Goal: Task Accomplishment & Management: Use online tool/utility

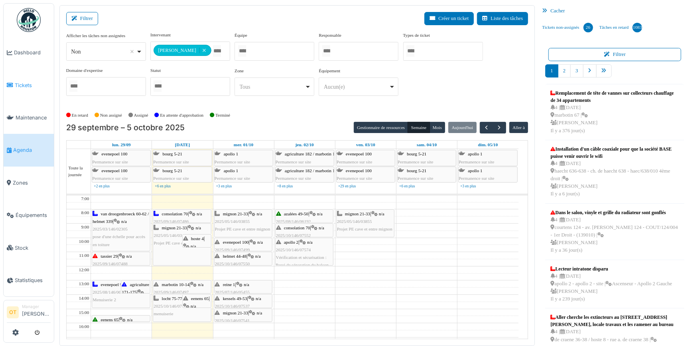
click at [32, 81] on span "Tickets" at bounding box center [33, 85] width 36 height 8
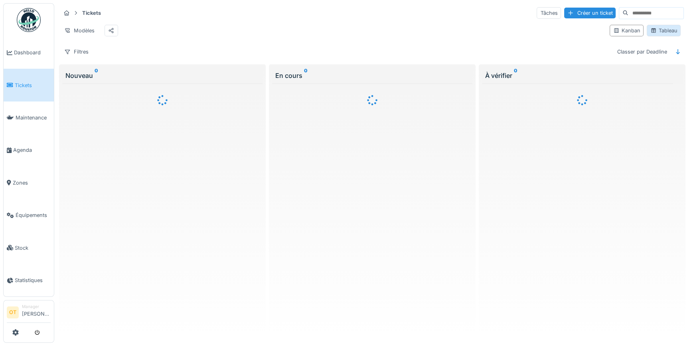
click at [659, 33] on div "Tableau" at bounding box center [664, 31] width 27 height 8
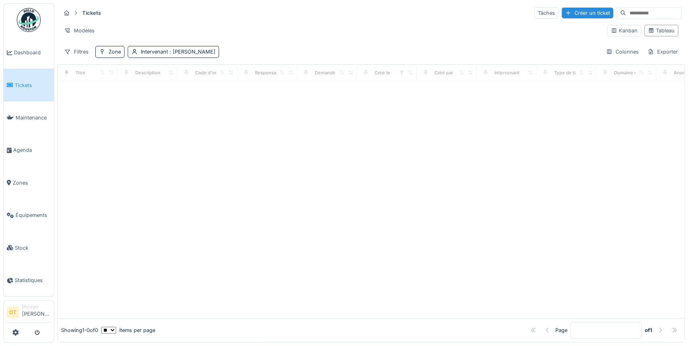
click at [647, 11] on input at bounding box center [653, 13] width 55 height 11
paste input "*****"
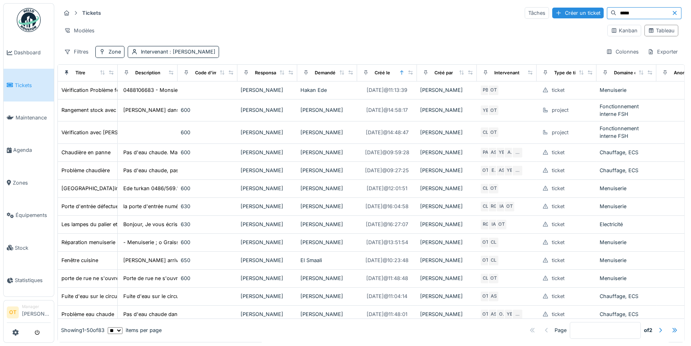
type input "*****"
click at [672, 13] on icon at bounding box center [675, 12] width 6 height 5
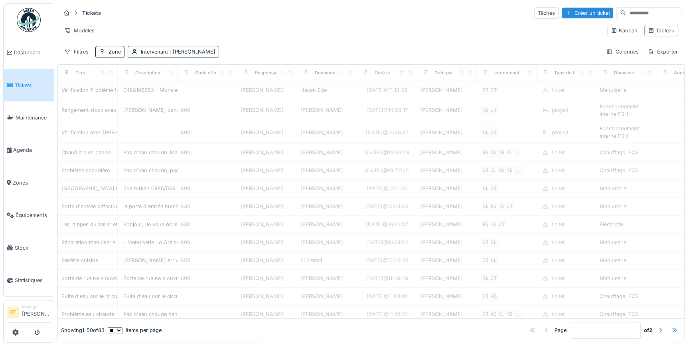
click at [626, 13] on input at bounding box center [653, 13] width 55 height 11
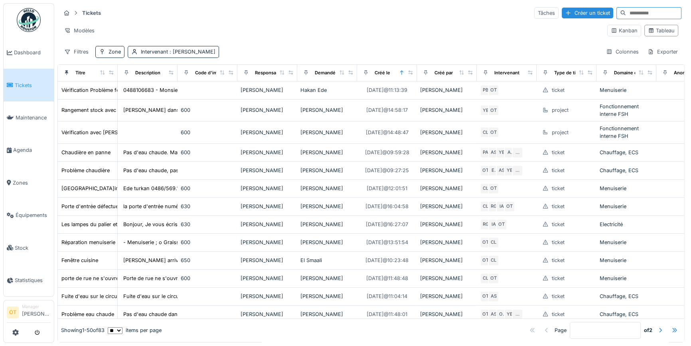
click at [626, 14] on input at bounding box center [653, 13] width 55 height 11
paste input "*****"
type input "*****"
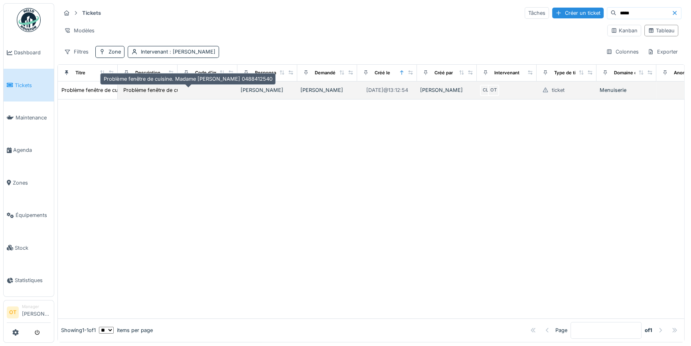
click at [156, 91] on div "Problème fenêtre de cuisine. Madame Diana BUBUT..." at bounding box center [203, 90] width 160 height 8
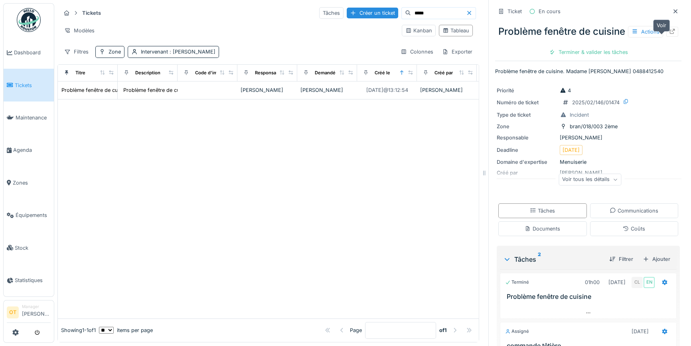
click at [669, 34] on icon at bounding box center [672, 31] width 6 height 5
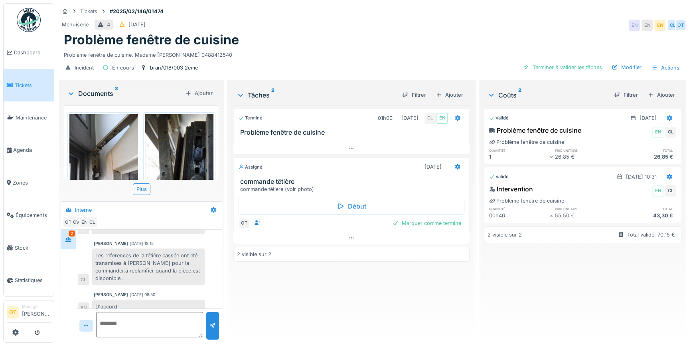
scroll to position [5, 0]
click at [73, 152] on img at bounding box center [103, 159] width 69 height 91
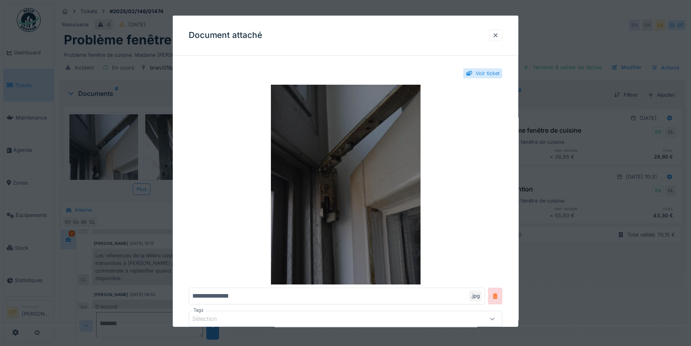
click at [354, 143] on img at bounding box center [346, 185] width 314 height 200
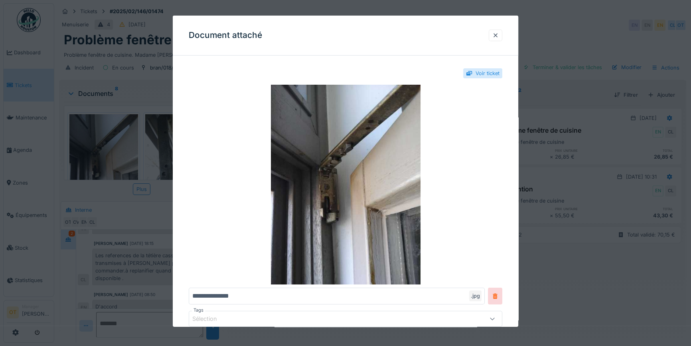
click at [593, 161] on div at bounding box center [345, 173] width 691 height 346
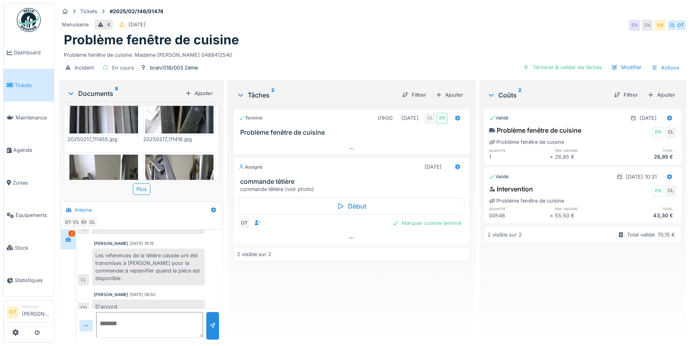
scroll to position [109, 0]
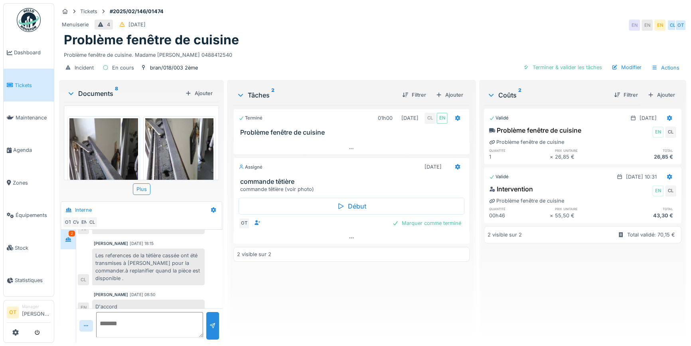
click at [92, 133] on img at bounding box center [103, 163] width 69 height 91
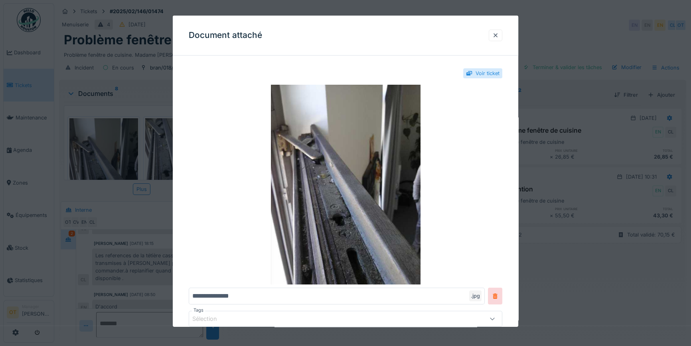
click at [92, 133] on div at bounding box center [345, 173] width 691 height 346
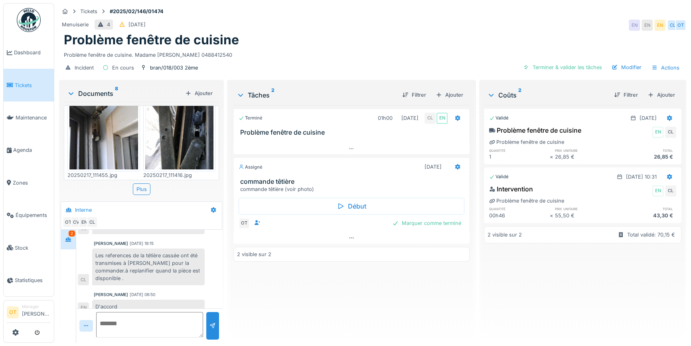
scroll to position [0, 0]
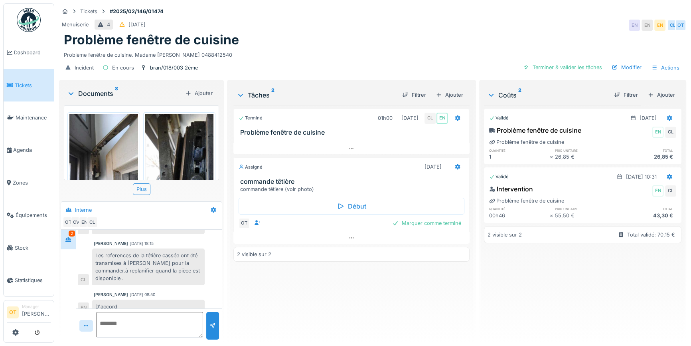
click at [92, 143] on img at bounding box center [103, 159] width 69 height 91
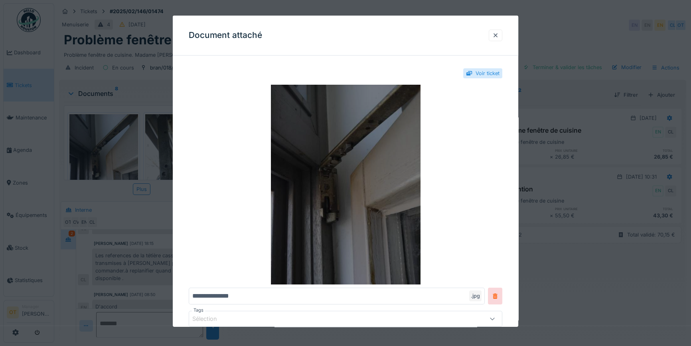
click at [342, 171] on img at bounding box center [346, 185] width 314 height 200
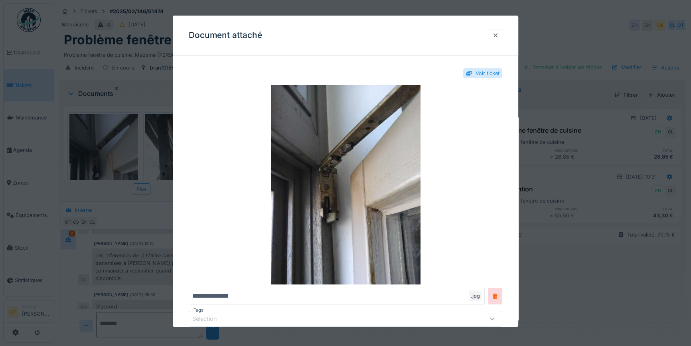
click at [499, 34] on div at bounding box center [495, 36] width 6 height 8
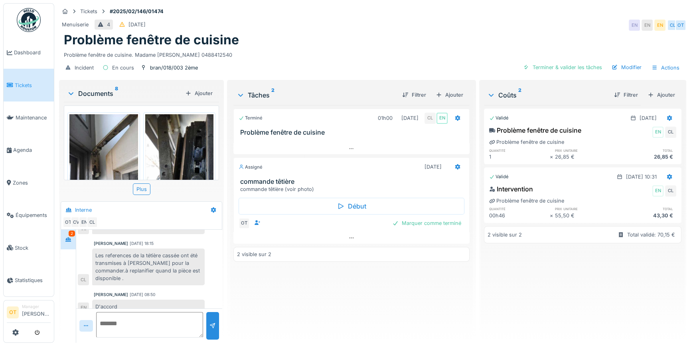
click at [175, 149] on img at bounding box center [179, 159] width 69 height 91
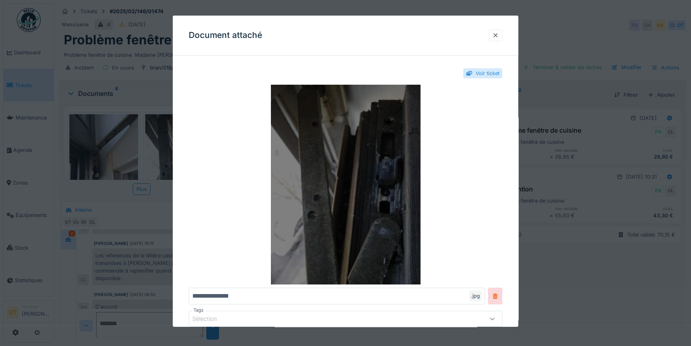
click at [388, 171] on img at bounding box center [346, 185] width 314 height 200
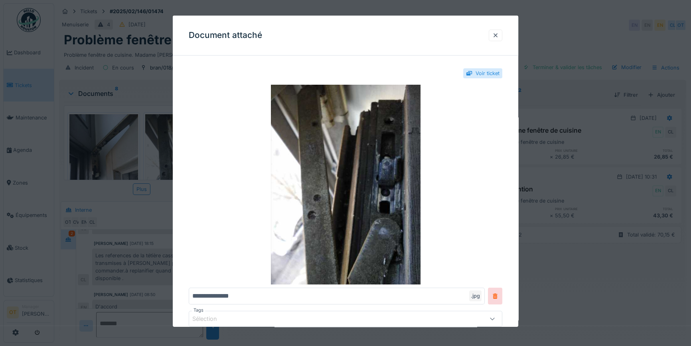
click at [574, 199] on div at bounding box center [345, 173] width 691 height 346
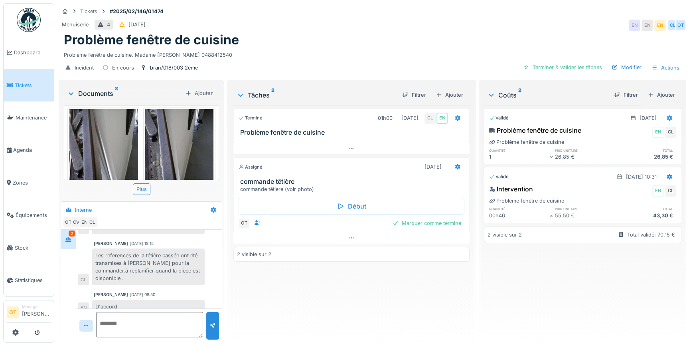
scroll to position [218, 0]
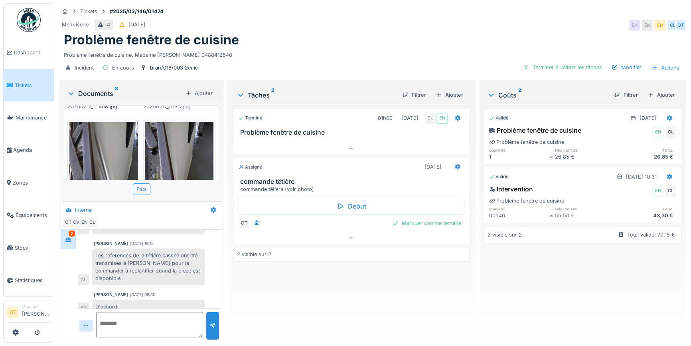
click at [164, 152] on img at bounding box center [179, 167] width 69 height 91
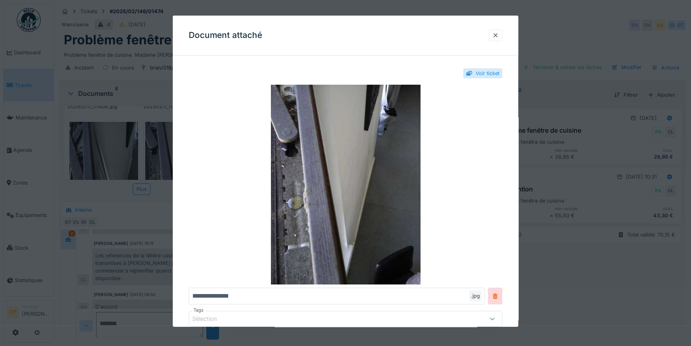
click at [142, 146] on div at bounding box center [345, 173] width 691 height 346
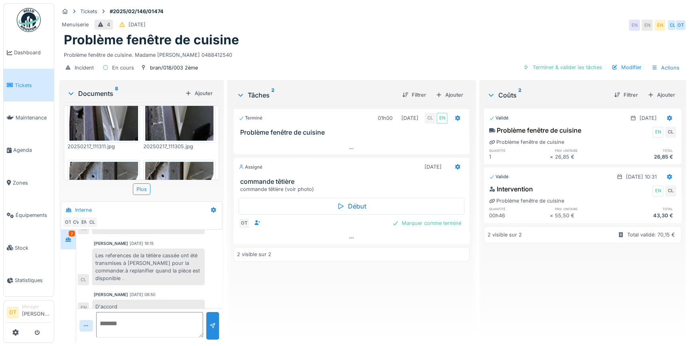
scroll to position [323, 0]
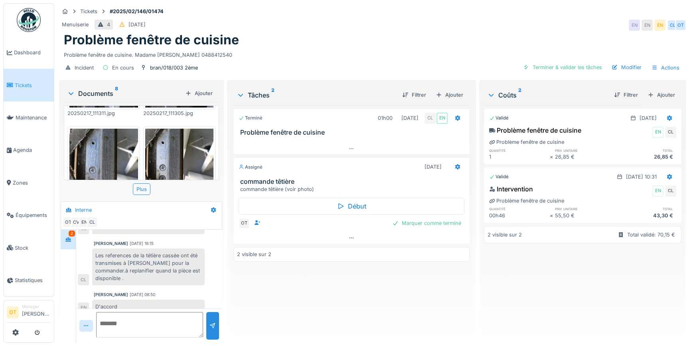
click at [158, 140] on img at bounding box center [179, 154] width 69 height 51
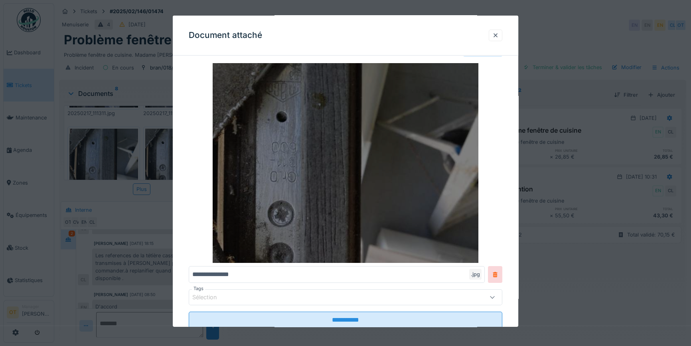
scroll to position [45, 0]
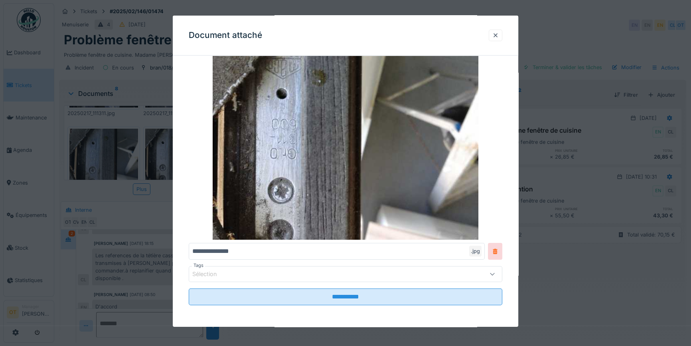
click at [117, 205] on div at bounding box center [345, 173] width 691 height 346
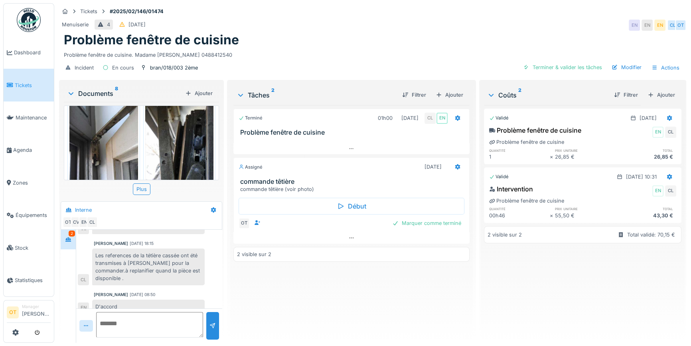
scroll to position [0, 0]
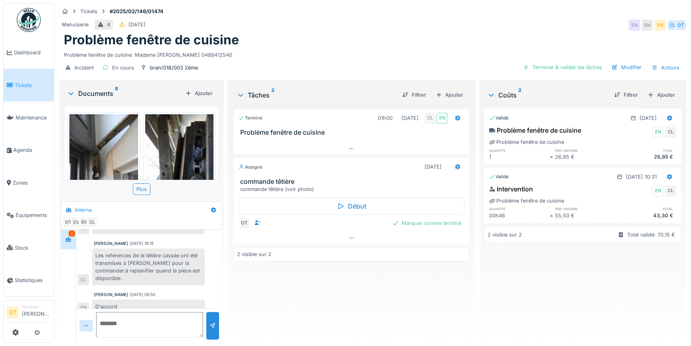
click at [100, 145] on img at bounding box center [103, 159] width 69 height 91
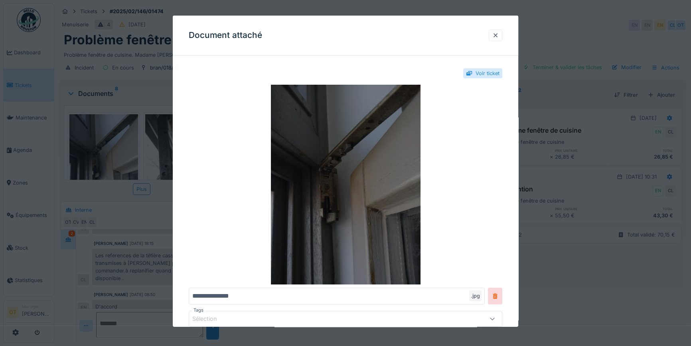
click at [325, 187] on img at bounding box center [346, 185] width 314 height 200
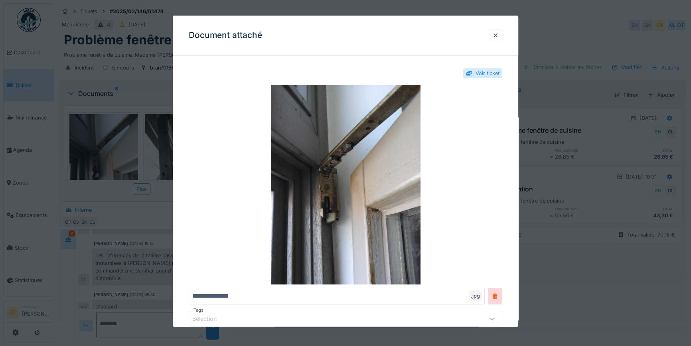
click at [530, 140] on div at bounding box center [345, 173] width 691 height 346
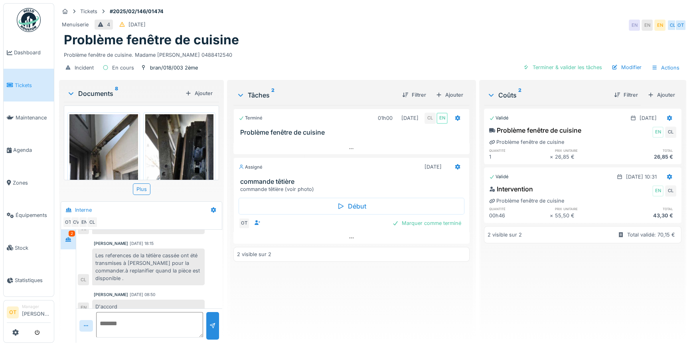
click at [172, 142] on img at bounding box center [179, 159] width 69 height 91
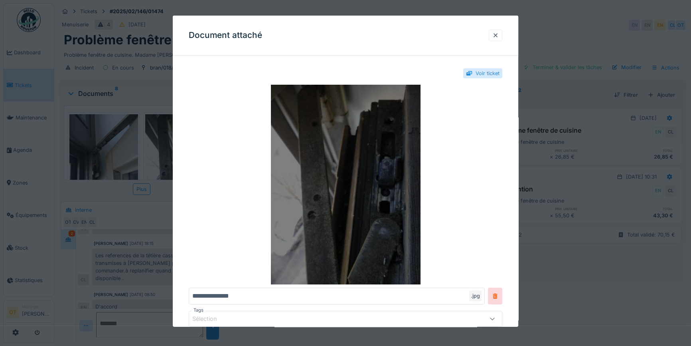
scroll to position [45, 0]
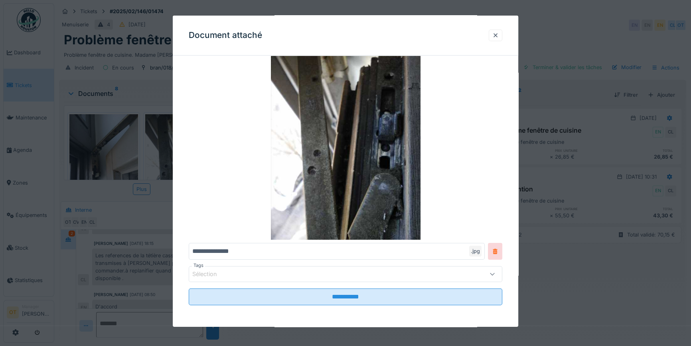
click at [131, 179] on div at bounding box center [345, 173] width 691 height 346
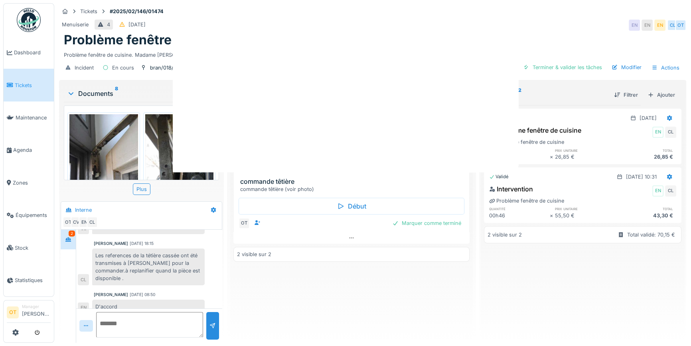
scroll to position [0, 0]
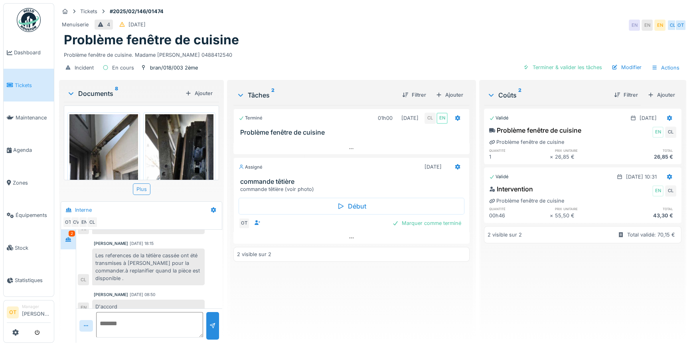
click at [143, 186] on div "Plus" at bounding box center [142, 189] width 18 height 12
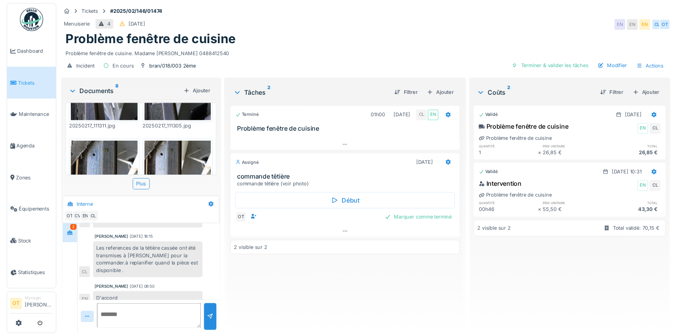
scroll to position [323, 0]
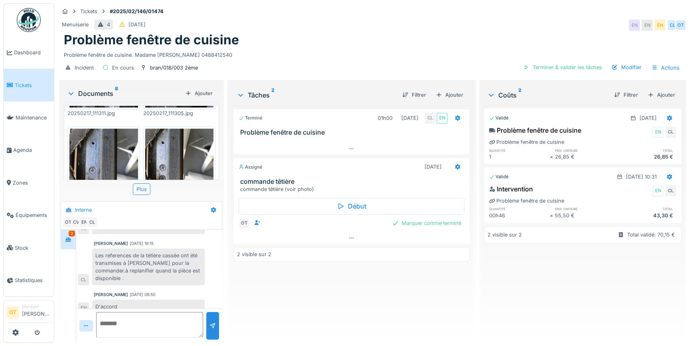
click at [105, 138] on img at bounding box center [103, 154] width 69 height 51
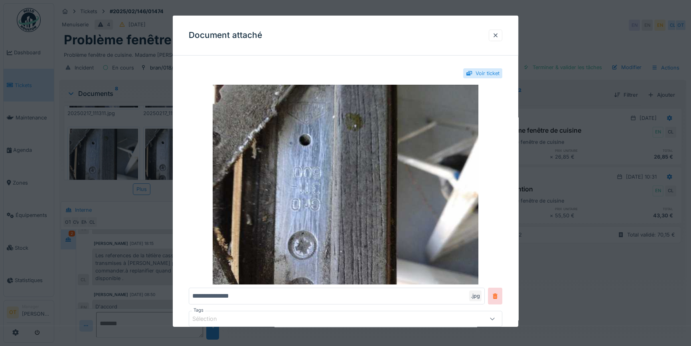
drag, startPoint x: 565, startPoint y: 36, endPoint x: 571, endPoint y: 36, distance: 6.0
click at [565, 36] on div at bounding box center [345, 173] width 691 height 346
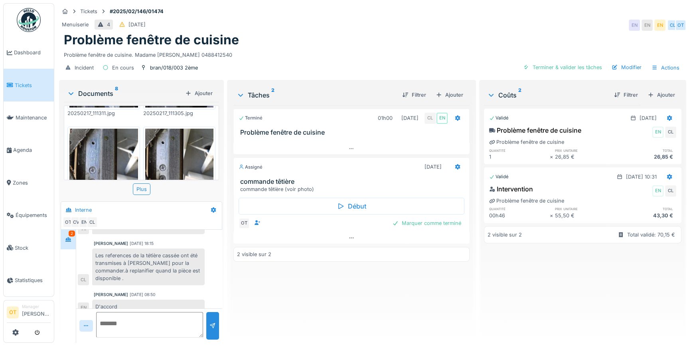
drag, startPoint x: 150, startPoint y: 60, endPoint x: 249, endPoint y: 61, distance: 98.2
click at [249, 61] on div "Incident En cours bran/018/003 2ème Terminer & valider les tâches Modifier Acti…" at bounding box center [372, 68] width 627 height 18
click at [113, 139] on img at bounding box center [103, 154] width 69 height 51
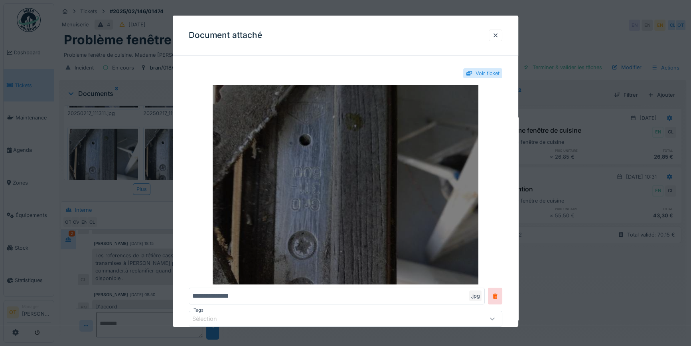
click at [214, 156] on img at bounding box center [346, 185] width 314 height 200
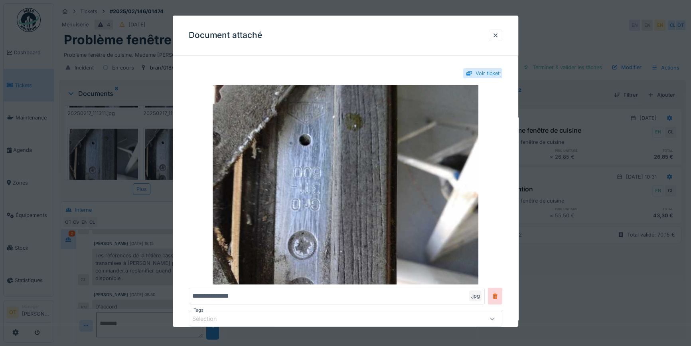
click at [164, 176] on div at bounding box center [345, 173] width 691 height 346
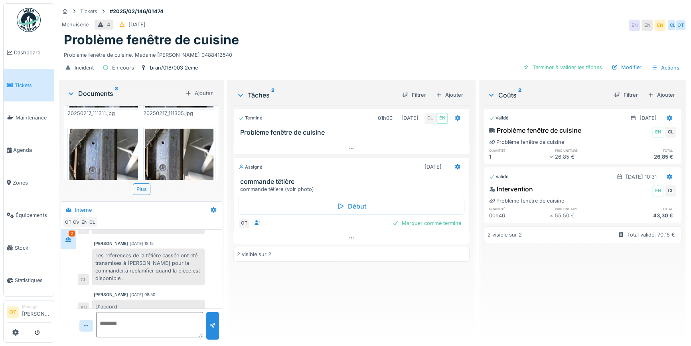
click at [150, 183] on div "Plus" at bounding box center [141, 189] width 155 height 12
click at [147, 183] on div "Plus" at bounding box center [142, 189] width 18 height 12
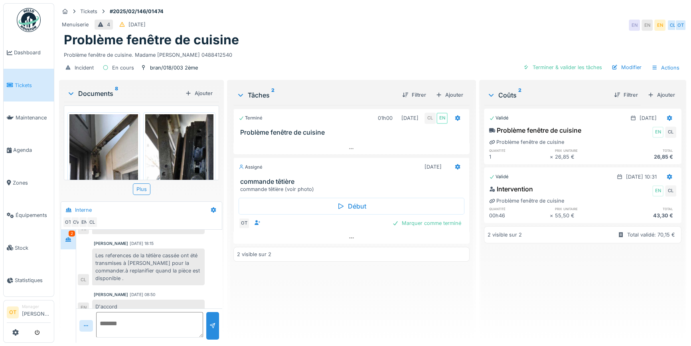
scroll to position [0, 0]
click at [101, 144] on img at bounding box center [103, 159] width 69 height 91
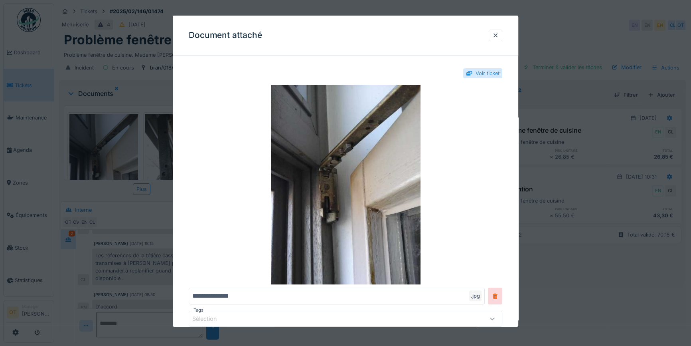
click at [564, 186] on div at bounding box center [345, 173] width 691 height 346
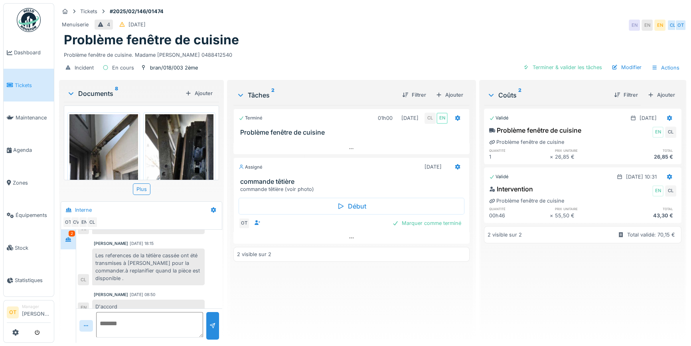
click at [168, 155] on img at bounding box center [179, 159] width 69 height 91
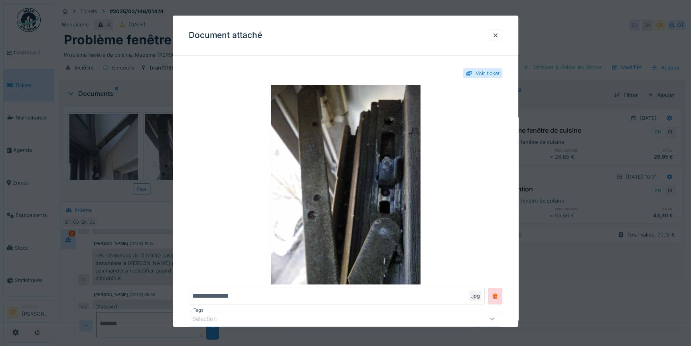
click at [164, 156] on div at bounding box center [345, 173] width 691 height 346
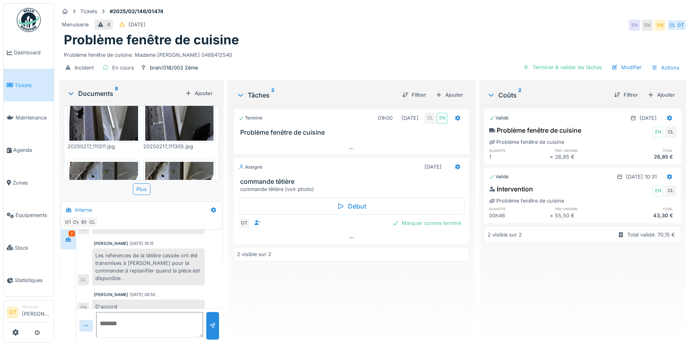
scroll to position [323, 0]
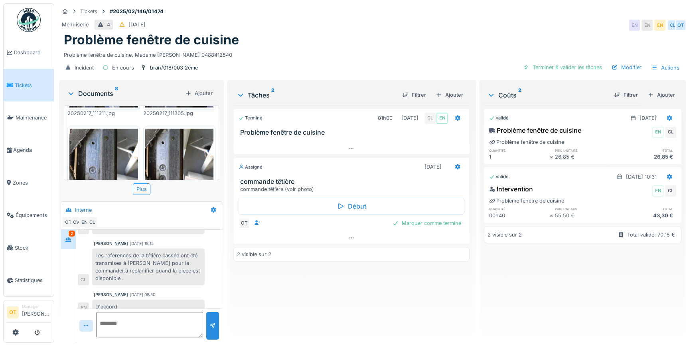
click at [93, 138] on img at bounding box center [103, 154] width 69 height 51
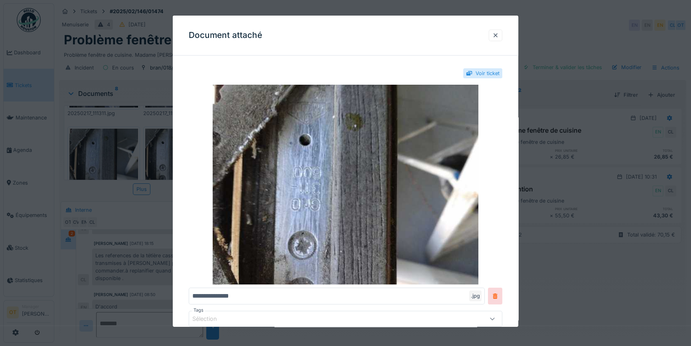
click at [151, 152] on div at bounding box center [345, 173] width 691 height 346
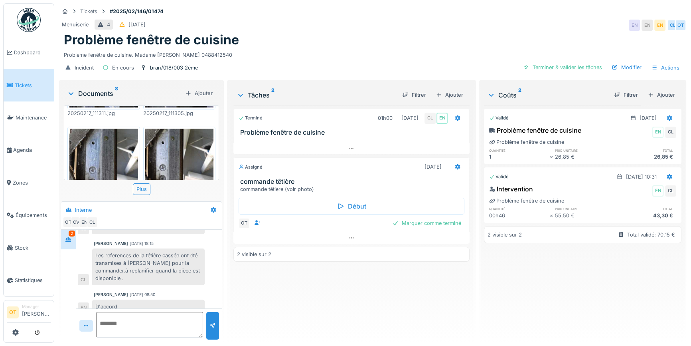
click at [161, 146] on img at bounding box center [179, 154] width 69 height 51
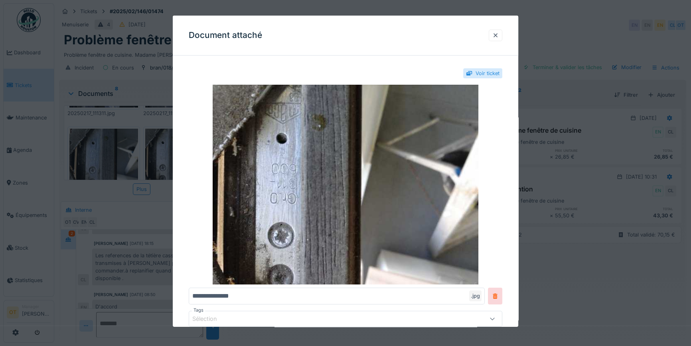
click at [150, 147] on div at bounding box center [345, 173] width 691 height 346
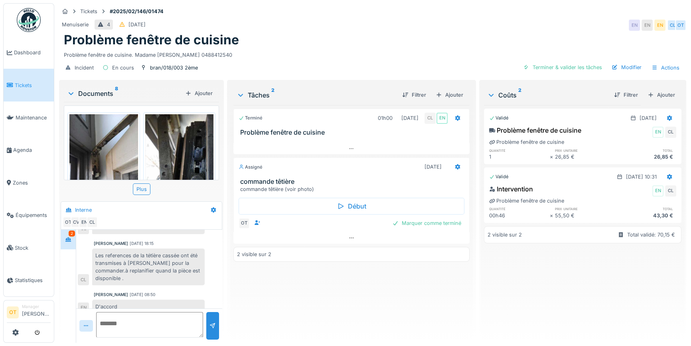
scroll to position [5, 0]
drag, startPoint x: 142, startPoint y: 279, endPoint x: 154, endPoint y: 282, distance: 11.4
click at [154, 291] on div "18/02/2025 08:50" at bounding box center [143, 294] width 26 height 6
click at [188, 291] on div "Emmanuelle Ndomandji 18/02/2025 08:50" at bounding box center [149, 294] width 111 height 6
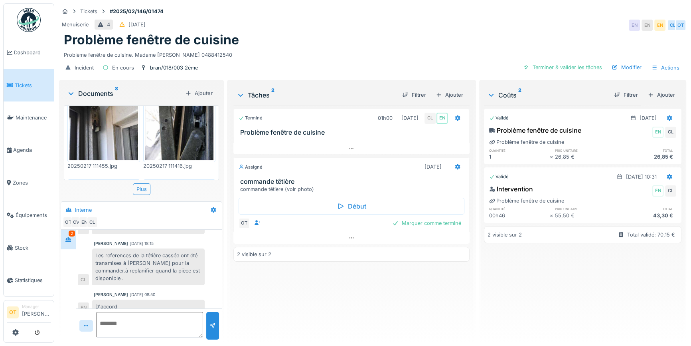
scroll to position [0, 0]
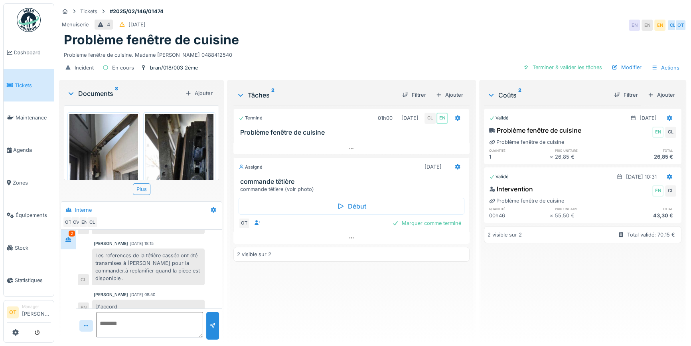
click at [190, 142] on img at bounding box center [179, 159] width 69 height 91
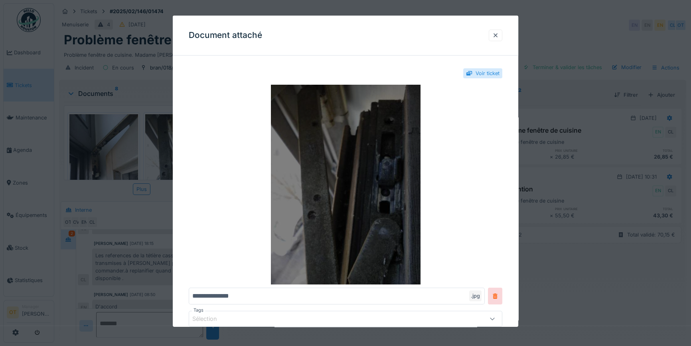
click at [388, 172] on img at bounding box center [346, 185] width 314 height 200
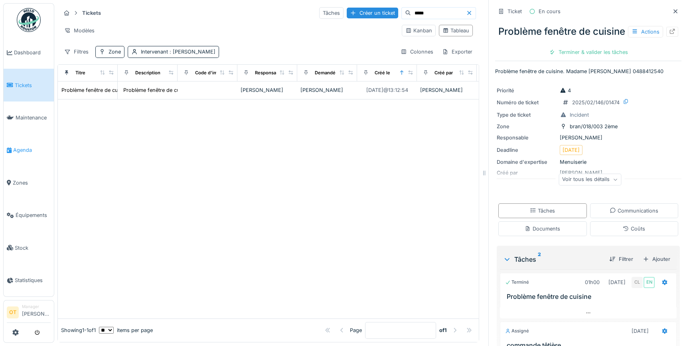
click at [27, 146] on span "Agenda" at bounding box center [32, 150] width 38 height 8
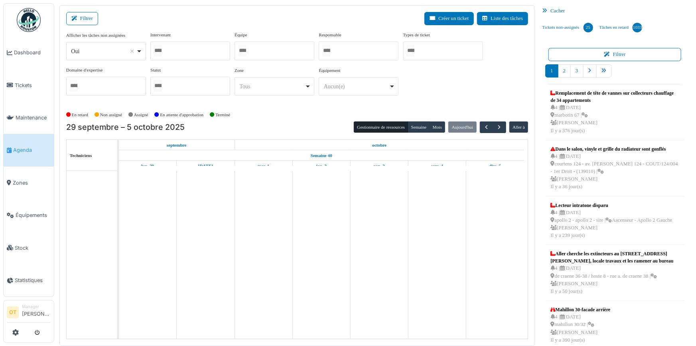
click at [142, 47] on div "Oui Remove item" at bounding box center [105, 51] width 73 height 12
select select "**"
click at [184, 52] on div at bounding box center [190, 51] width 80 height 19
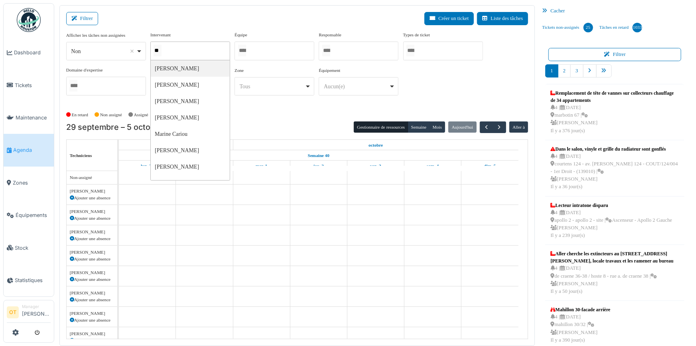
type input "***"
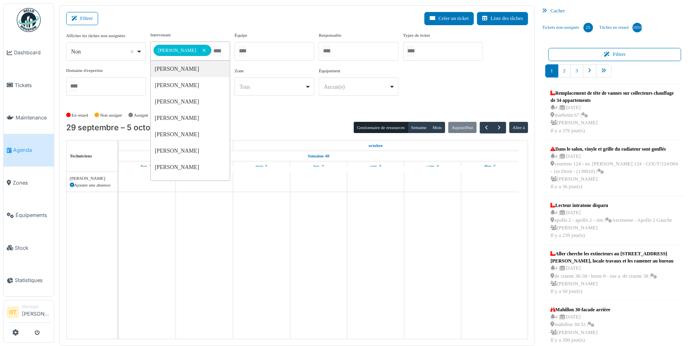
click at [440, 85] on div "**********" at bounding box center [297, 67] width 463 height 71
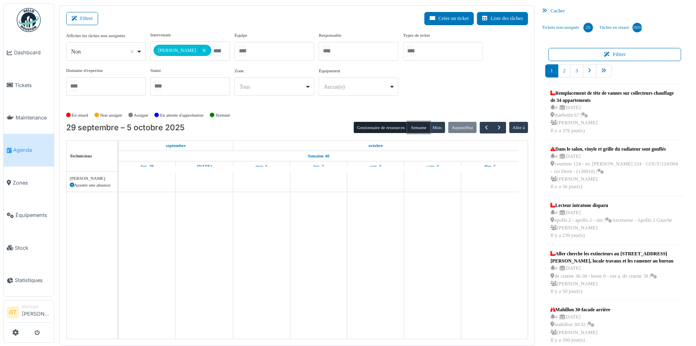
click at [412, 126] on button "Semaine" at bounding box center [419, 127] width 22 height 11
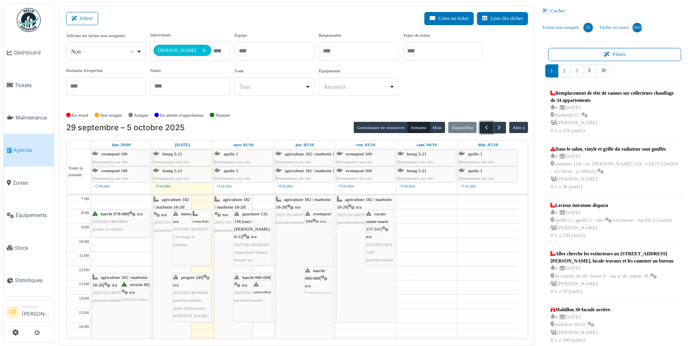
click at [483, 125] on span "button" at bounding box center [486, 127] width 7 height 7
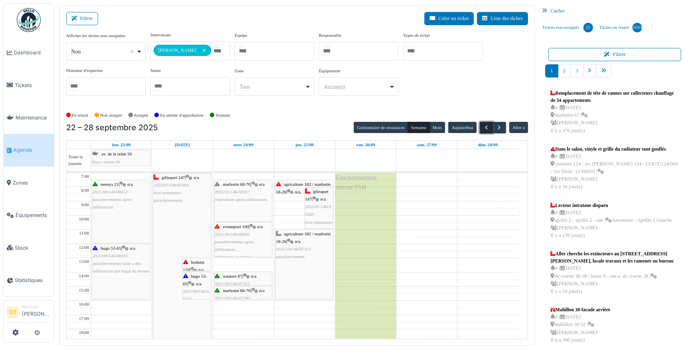
click at [483, 125] on span "button" at bounding box center [486, 127] width 7 height 7
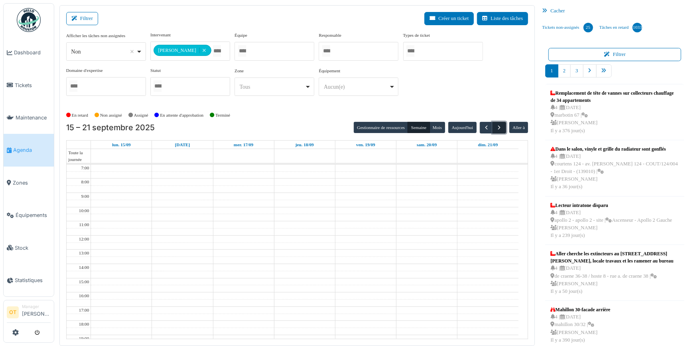
click at [498, 124] on span "button" at bounding box center [499, 127] width 7 height 7
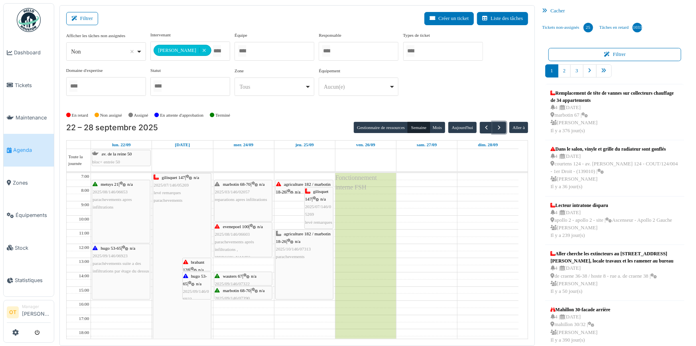
click at [117, 267] on span "parachèvements suite a des infiltrations par étage du dessus" at bounding box center [121, 267] width 57 height 12
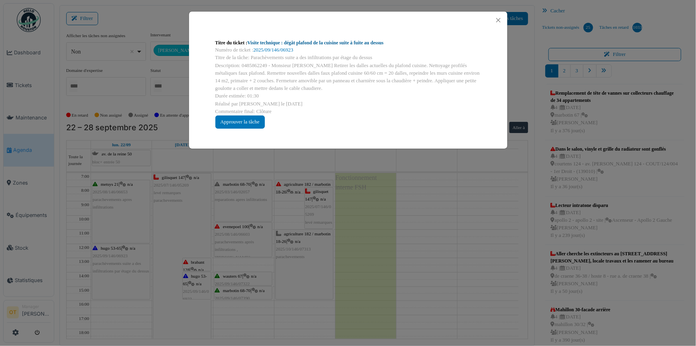
click at [322, 40] on link "Visite technique : dégât plafond de la cuisine suite à fuite au dessus" at bounding box center [315, 43] width 136 height 6
click at [277, 190] on div "Titre du ticket : Visite technique : dégât plafond de la cuisine suite à fuite …" at bounding box center [348, 173] width 696 height 346
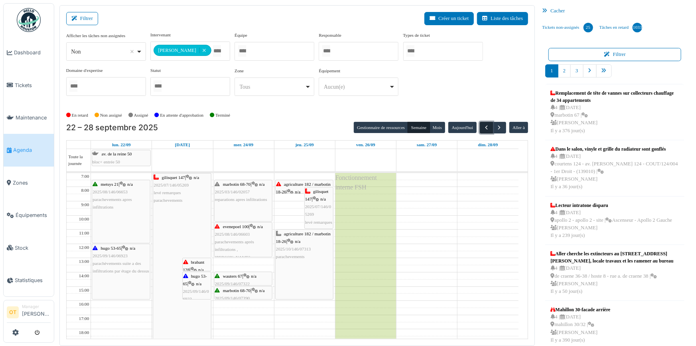
click at [483, 128] on span "button" at bounding box center [486, 127] width 7 height 7
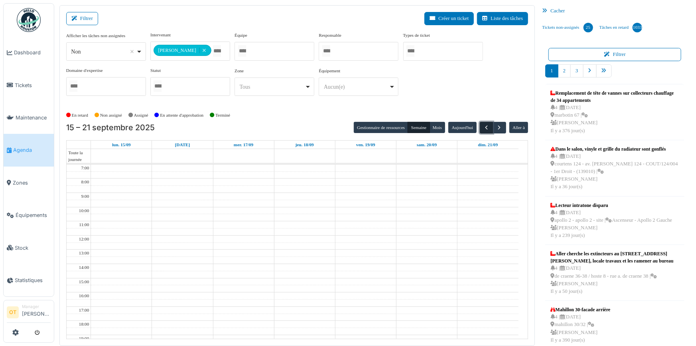
click at [483, 128] on span "button" at bounding box center [486, 127] width 7 height 7
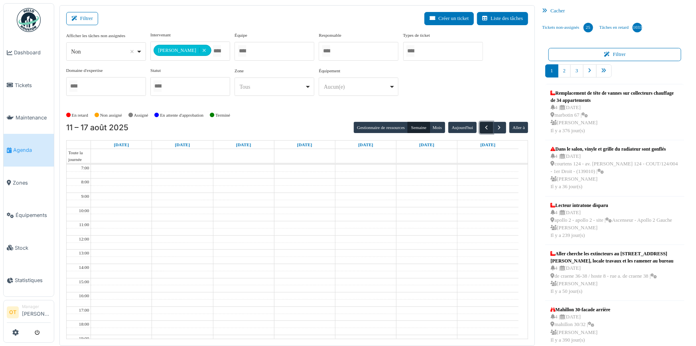
click at [483, 128] on span "button" at bounding box center [486, 127] width 7 height 7
click at [208, 228] on td at bounding box center [305, 231] width 428 height 7
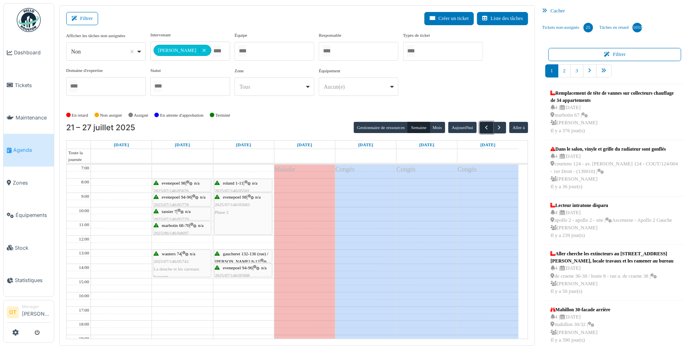
click at [483, 125] on span "button" at bounding box center [486, 127] width 7 height 7
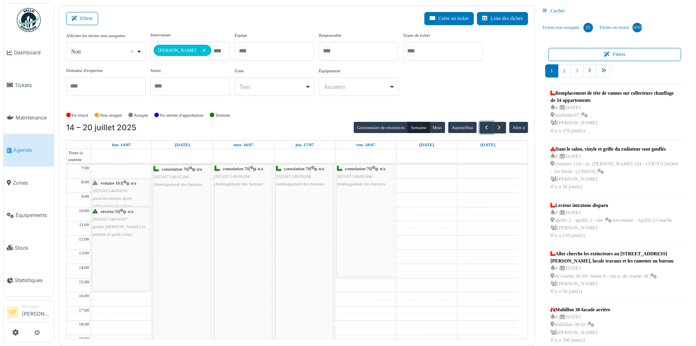
click at [308, 199] on div "consolation 70 | n/a 2025/07/146/05264 Aménagement des bureaux" at bounding box center [304, 283] width 57 height 239
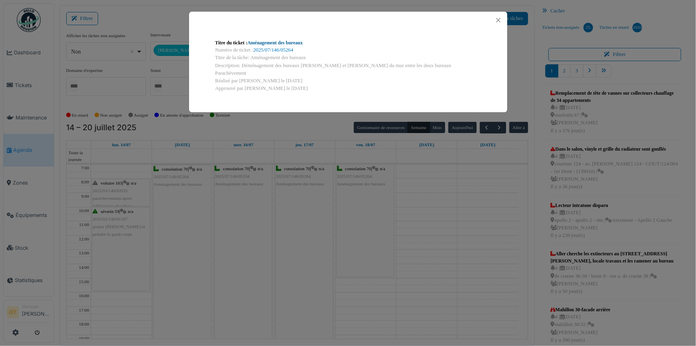
click at [273, 40] on link "Aménagement des bureaux" at bounding box center [274, 43] width 55 height 6
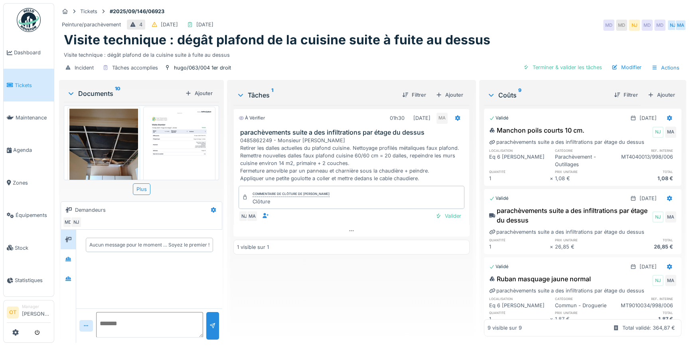
scroll to position [474, 0]
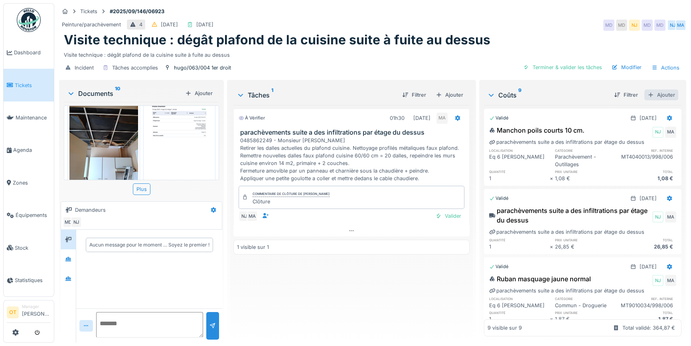
click at [651, 95] on div "Ajouter" at bounding box center [662, 94] width 34 height 11
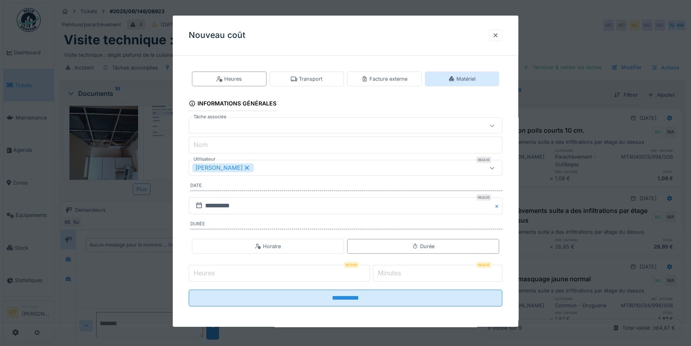
click at [481, 78] on div "Matériel" at bounding box center [462, 78] width 75 height 15
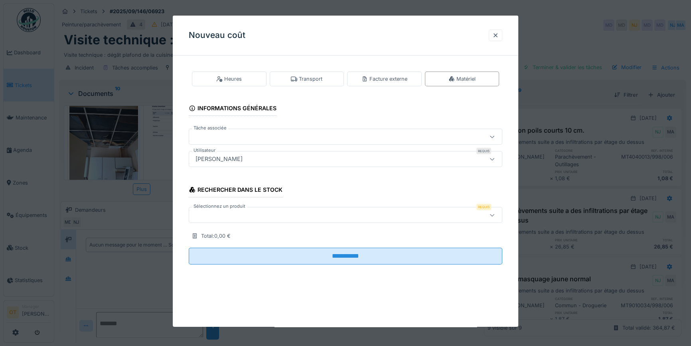
click at [291, 217] on div at bounding box center [326, 214] width 269 height 9
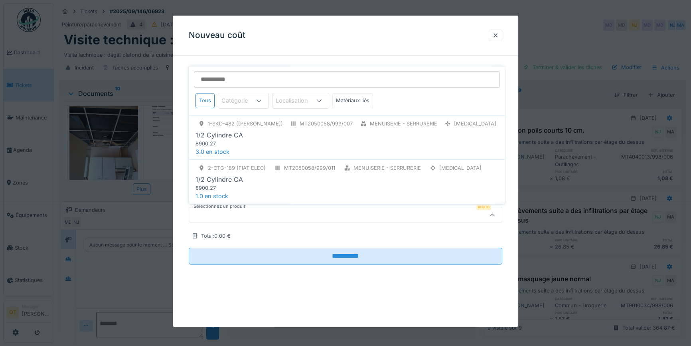
click at [303, 223] on div "Sélectionnez un produit Requis" at bounding box center [346, 214] width 314 height 19
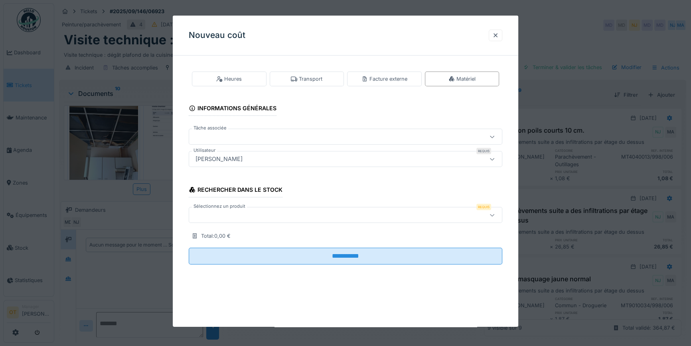
click at [258, 160] on div "[PERSON_NAME]" at bounding box center [326, 158] width 269 height 9
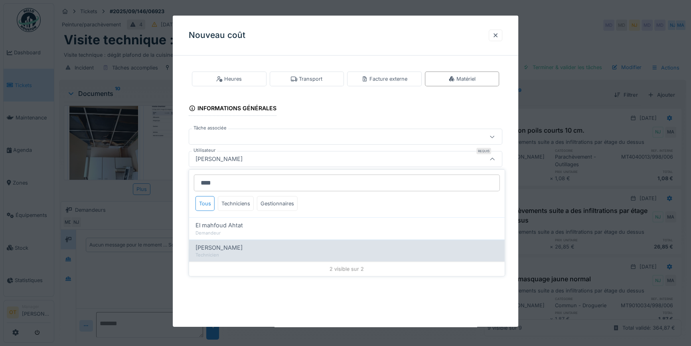
type input "****"
click at [246, 258] on div "Mahfoud Assajeri Technicien" at bounding box center [347, 250] width 316 height 22
type input "****"
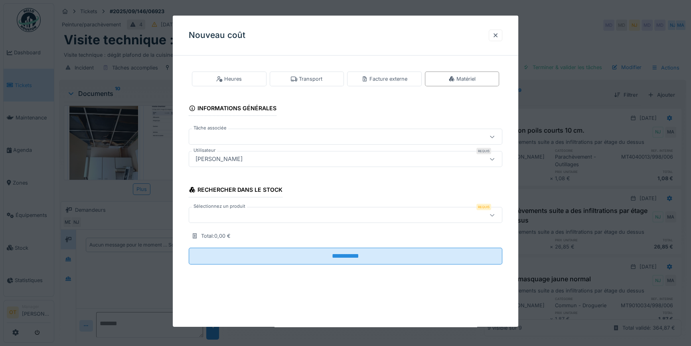
click at [318, 219] on div at bounding box center [326, 214] width 269 height 9
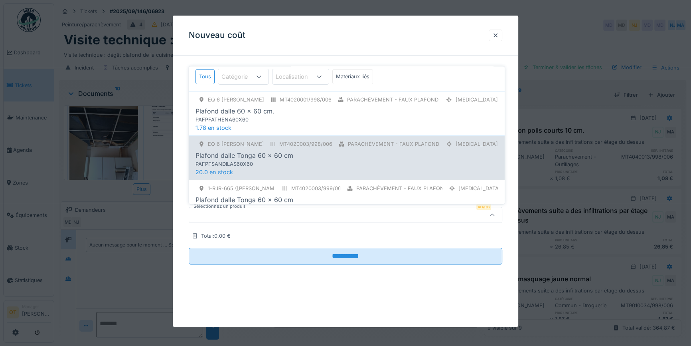
scroll to position [36, 0]
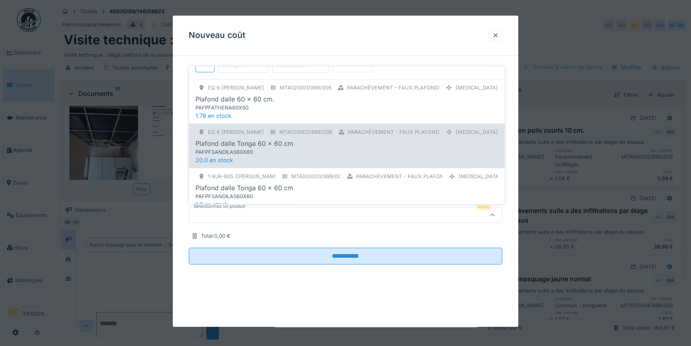
type input "*****"
click at [283, 145] on div "Plafond dalle Tonga 60 x 60 cm" at bounding box center [245, 144] width 98 height 10
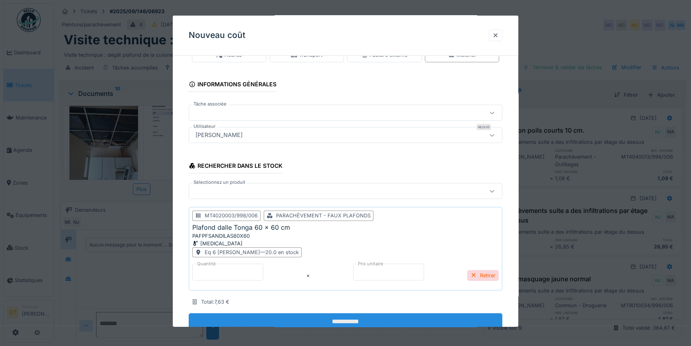
scroll to position [48, 0]
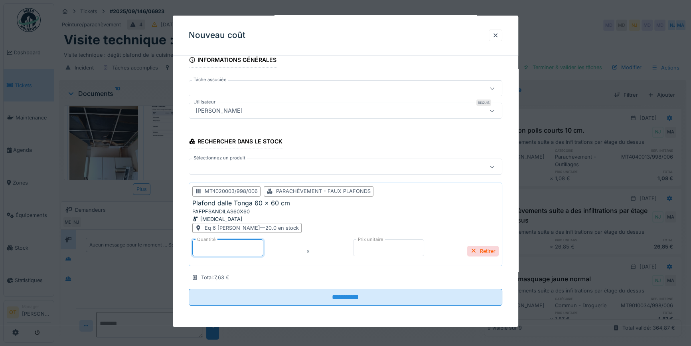
drag, startPoint x: 220, startPoint y: 238, endPoint x: 166, endPoint y: 237, distance: 53.5
click at [166, 237] on div "**********" at bounding box center [372, 173] width 637 height 346
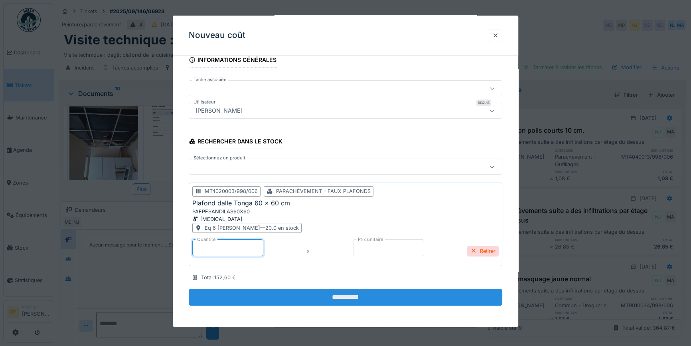
type input "**"
click at [321, 301] on input "**********" at bounding box center [346, 297] width 314 height 17
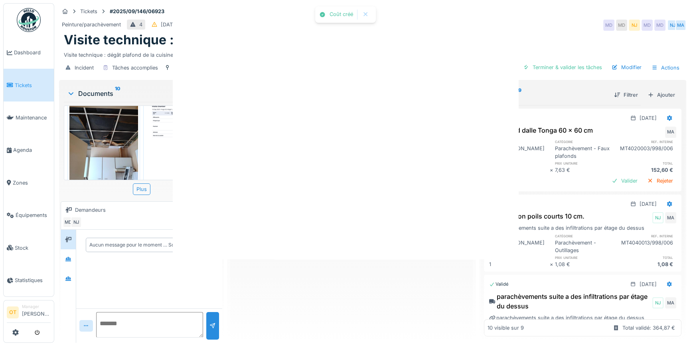
scroll to position [0, 0]
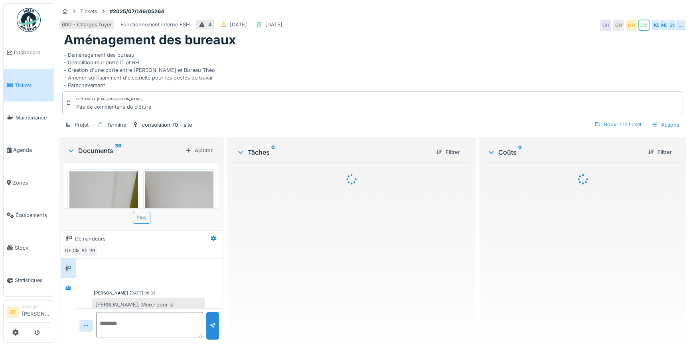
scroll to position [96, 0]
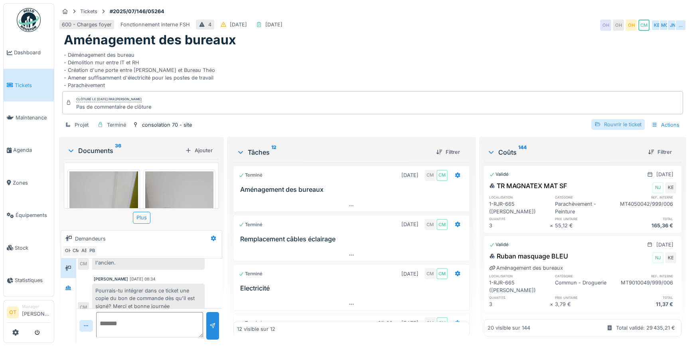
click at [603, 124] on div "Rouvrir le ticket" at bounding box center [617, 124] width 53 height 11
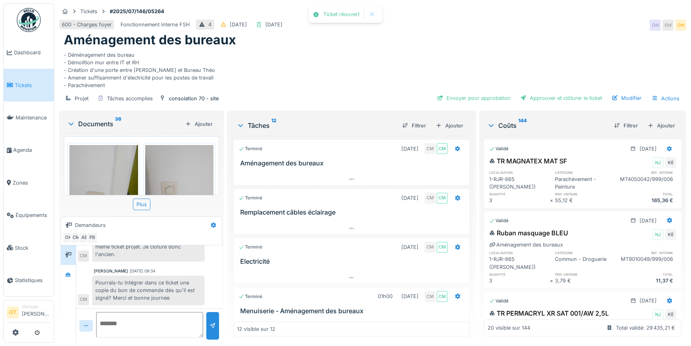
scroll to position [82, 0]
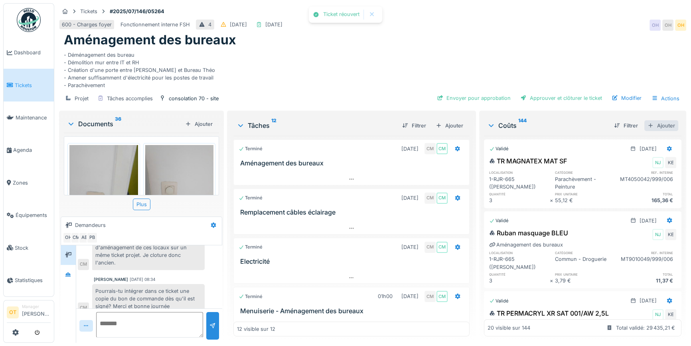
click at [648, 125] on div "Ajouter" at bounding box center [662, 125] width 34 height 11
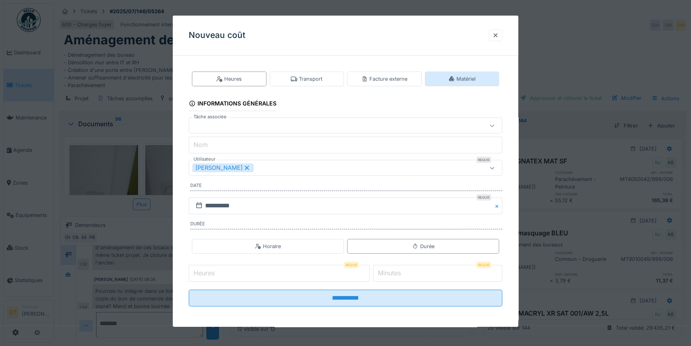
click at [480, 81] on div "Matériel" at bounding box center [462, 78] width 75 height 15
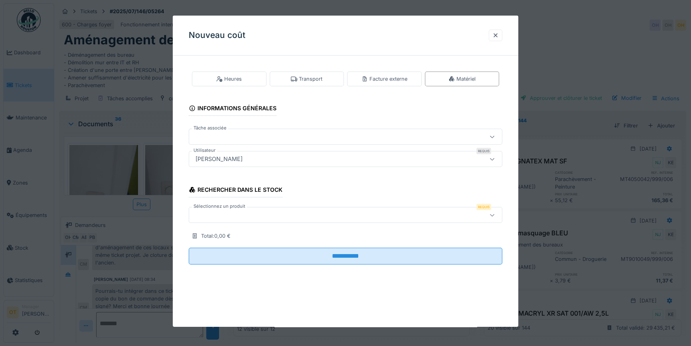
click at [287, 154] on div "[PERSON_NAME]" at bounding box center [326, 158] width 269 height 9
click at [247, 180] on input "Utilisateur" at bounding box center [347, 182] width 306 height 17
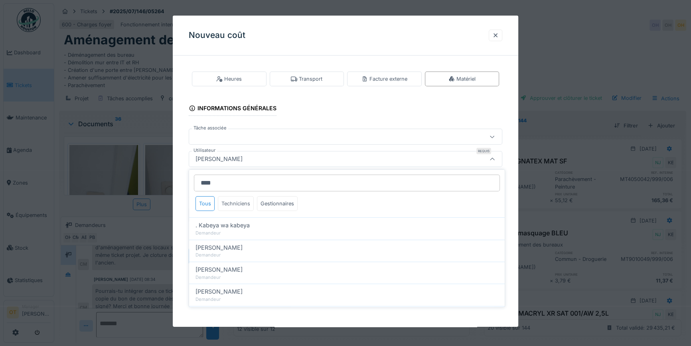
type input "****"
click at [241, 204] on div "Techniciens" at bounding box center [236, 203] width 36 height 15
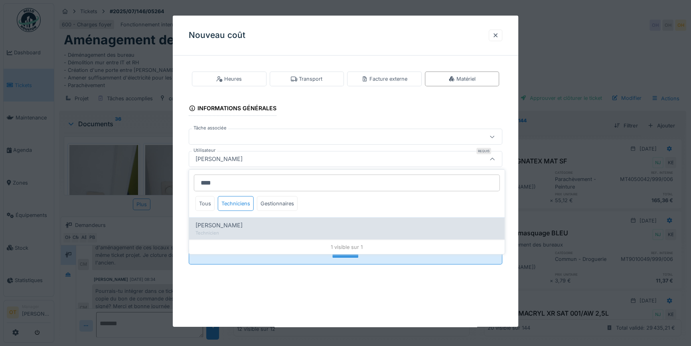
click at [231, 231] on div "Technicien" at bounding box center [347, 232] width 303 height 7
type input "****"
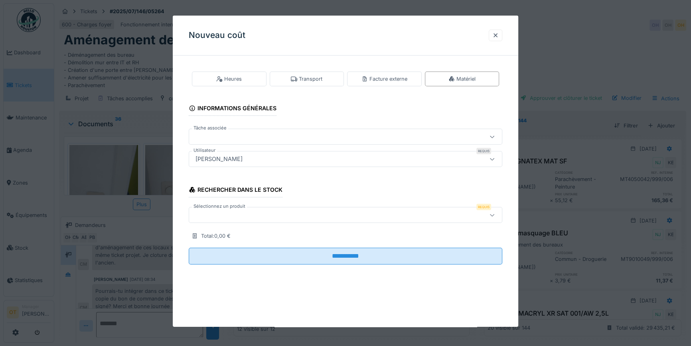
click at [242, 216] on div at bounding box center [326, 214] width 269 height 9
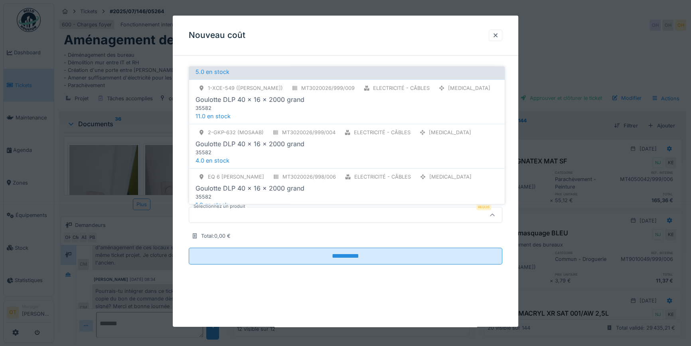
scroll to position [181, 0]
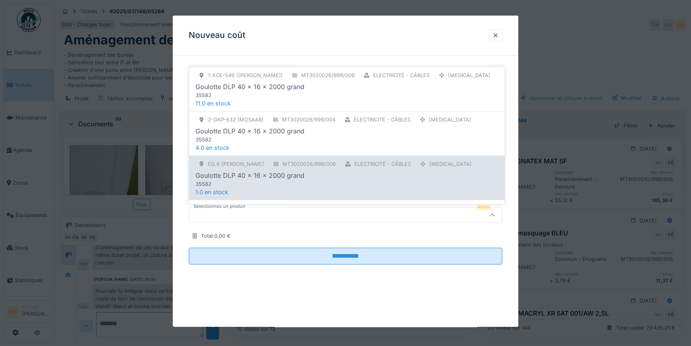
type input "****"
click at [332, 178] on div "Goulotte DLP 40 x 16 x 2000 grand" at bounding box center [347, 176] width 303 height 10
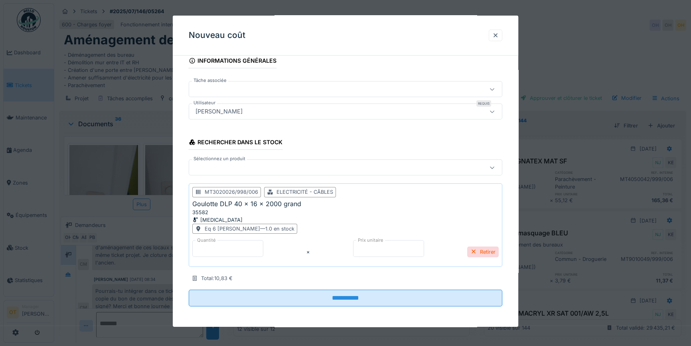
scroll to position [48, 0]
click at [323, 168] on div at bounding box center [326, 166] width 269 height 9
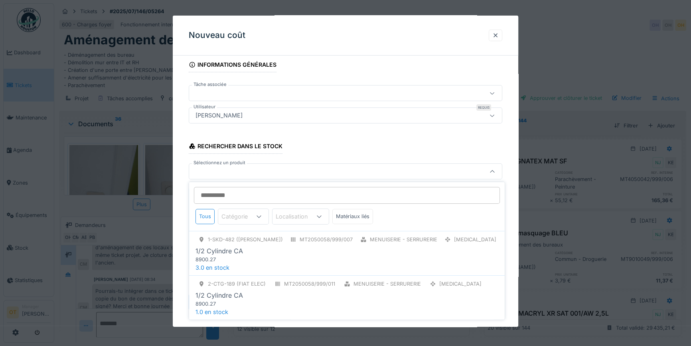
click at [280, 197] on input "Sélectionnez un produit" at bounding box center [347, 195] width 306 height 17
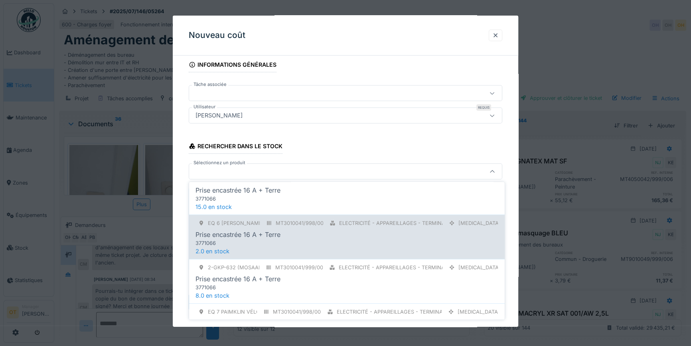
scroll to position [471, 0]
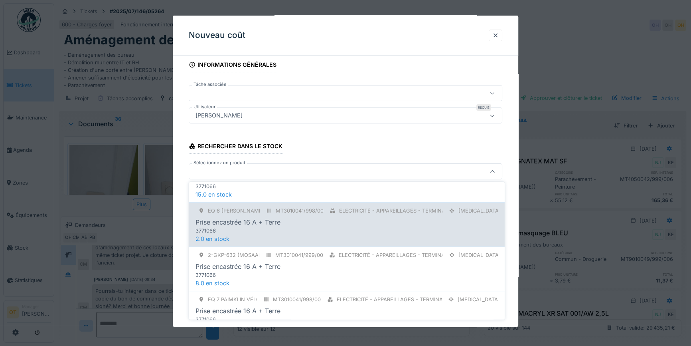
type input "****"
click at [262, 233] on div "Eq 6 [PERSON_NAME] MT3010041/998/006 Electricité - Appareillages - terminaux [M…" at bounding box center [347, 224] width 316 height 44
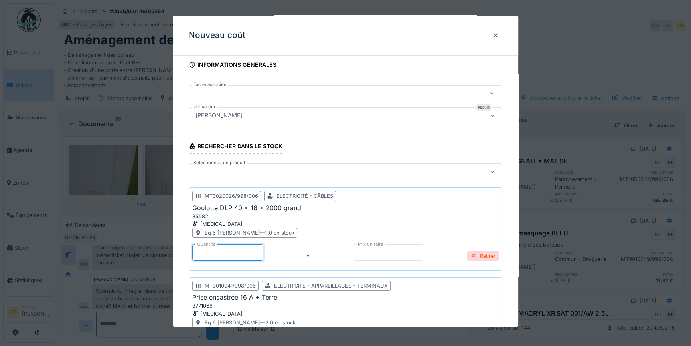
click at [224, 251] on input "*" at bounding box center [227, 252] width 71 height 17
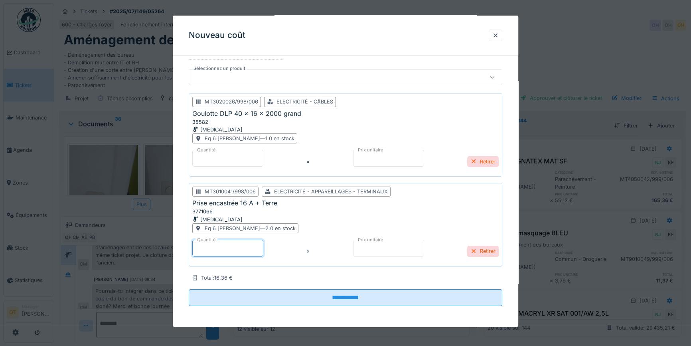
drag, startPoint x: 222, startPoint y: 250, endPoint x: 163, endPoint y: 241, distance: 59.4
click at [163, 241] on div "**********" at bounding box center [372, 173] width 637 height 346
type input "*"
click at [391, 220] on div "[MEDICAL_DATA]" at bounding box center [330, 220] width 277 height 8
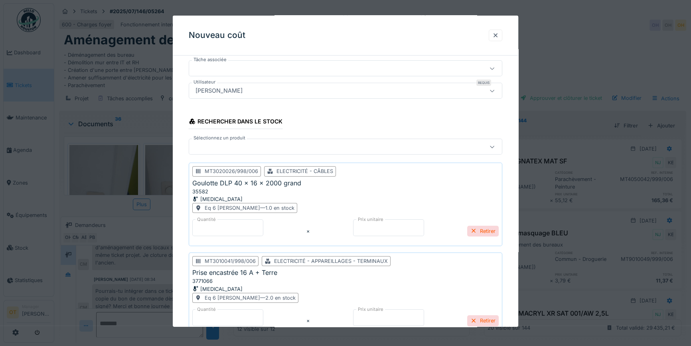
scroll to position [65, 0]
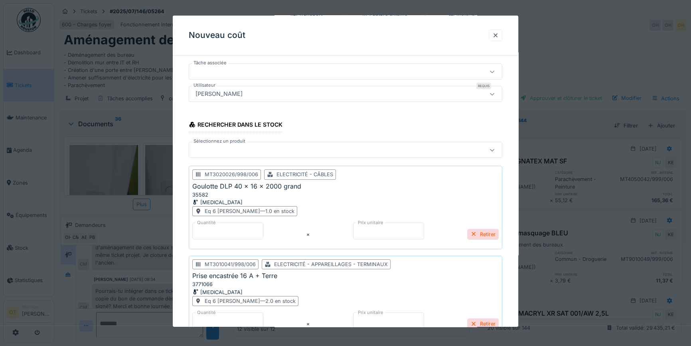
click at [303, 151] on div at bounding box center [326, 149] width 269 height 9
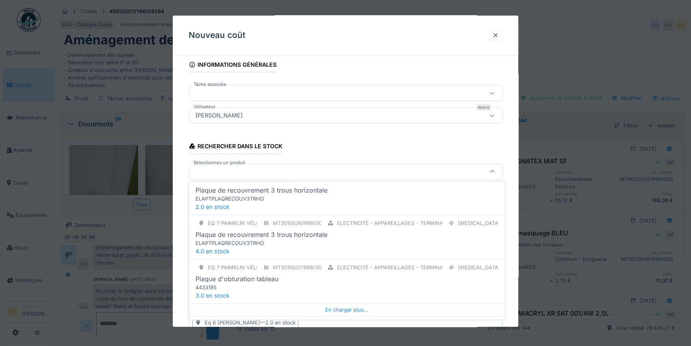
scroll to position [822, 0]
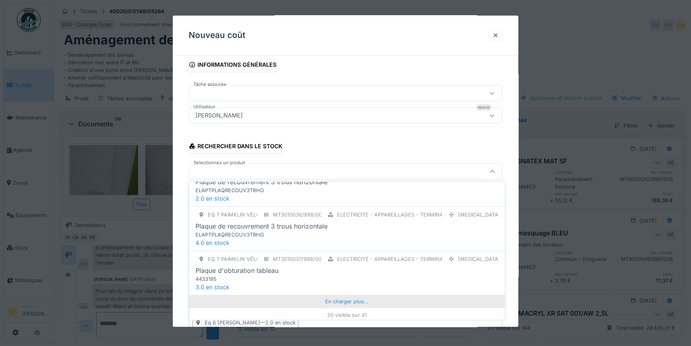
type input "******"
click at [340, 300] on div "En charger plus…" at bounding box center [347, 301] width 316 height 13
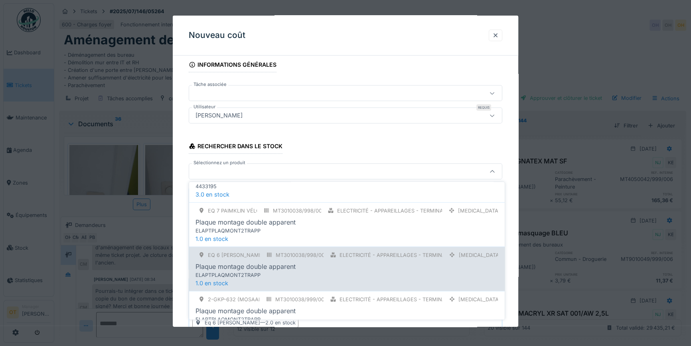
scroll to position [1039, 0]
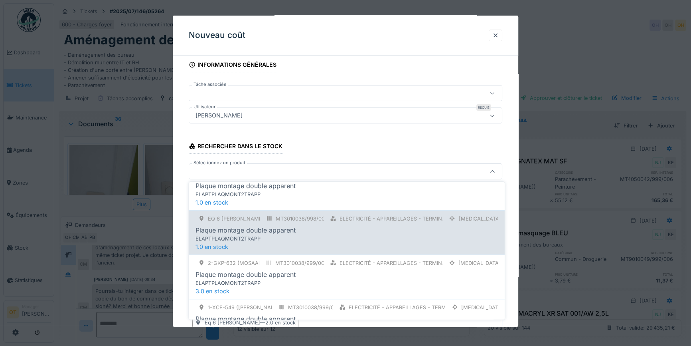
click at [313, 235] on div "ELAPTPLAQMONT2TRAPP" at bounding box center [334, 239] width 277 height 8
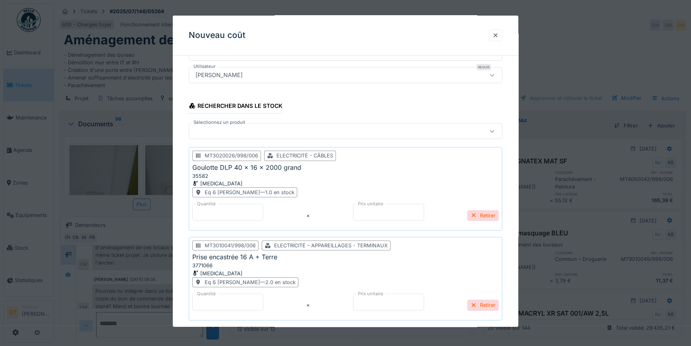
scroll to position [44, 0]
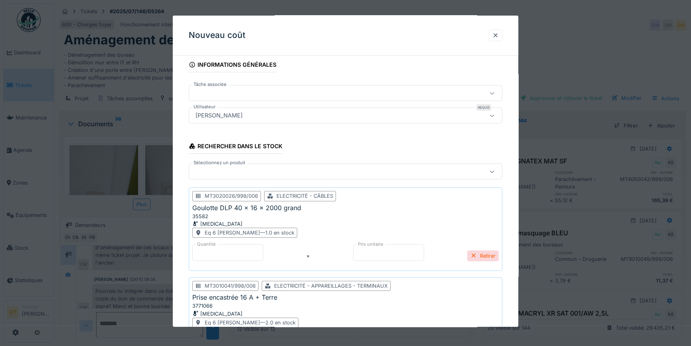
click at [328, 172] on div at bounding box center [326, 171] width 269 height 9
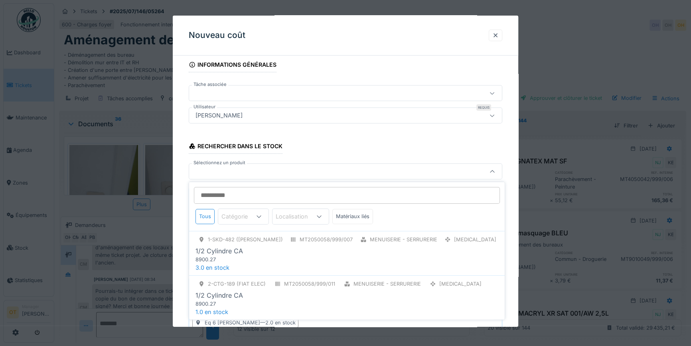
click at [332, 195] on input "Sélectionnez un produit" at bounding box center [347, 195] width 306 height 17
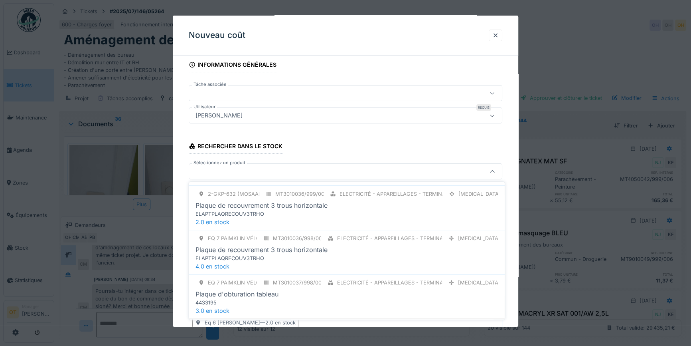
scroll to position [822, 0]
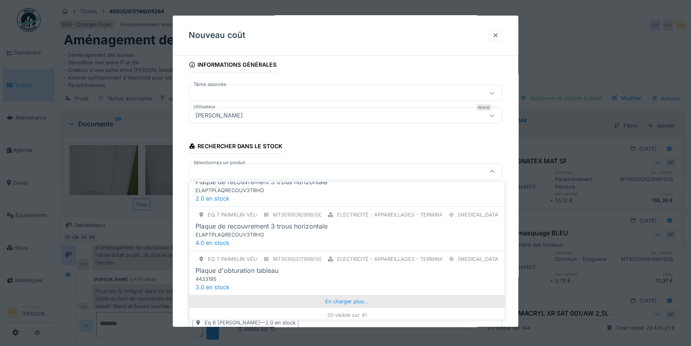
type input "******"
click at [343, 300] on div "En charger plus…" at bounding box center [347, 301] width 316 height 13
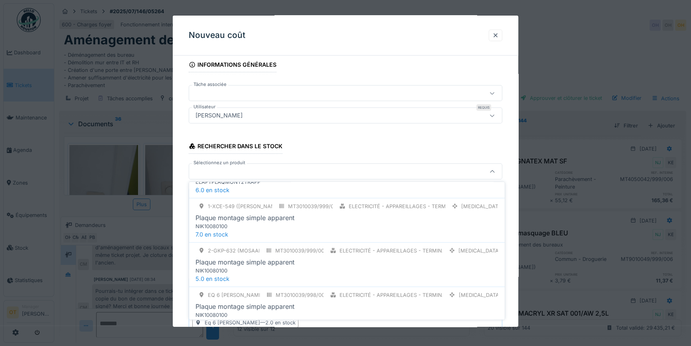
scroll to position [1221, 0]
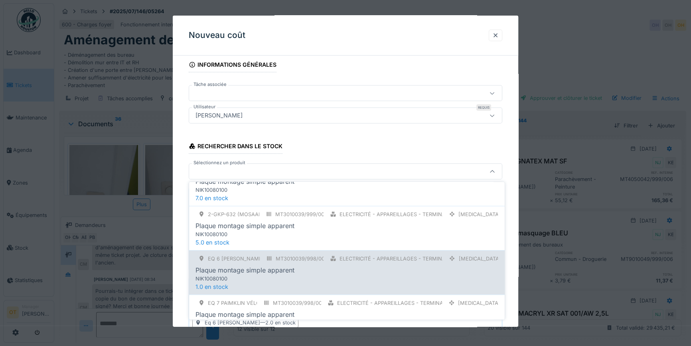
click at [352, 269] on div "Plaque montage simple apparent" at bounding box center [347, 270] width 303 height 10
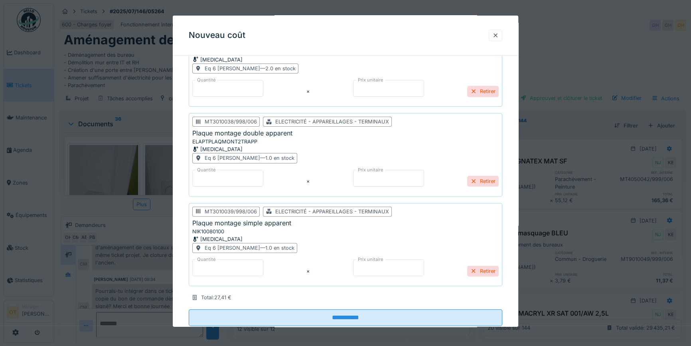
scroll to position [316, 0]
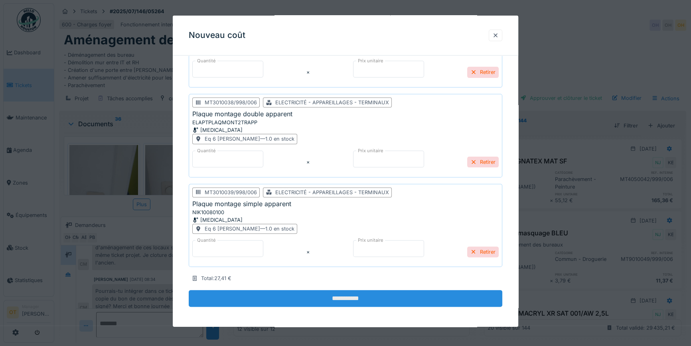
click at [390, 298] on input "**********" at bounding box center [346, 298] width 314 height 17
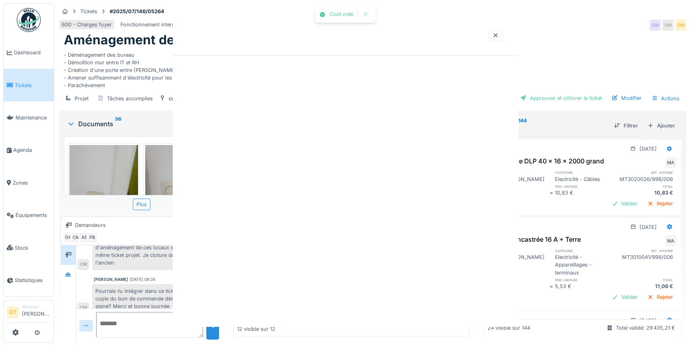
scroll to position [0, 0]
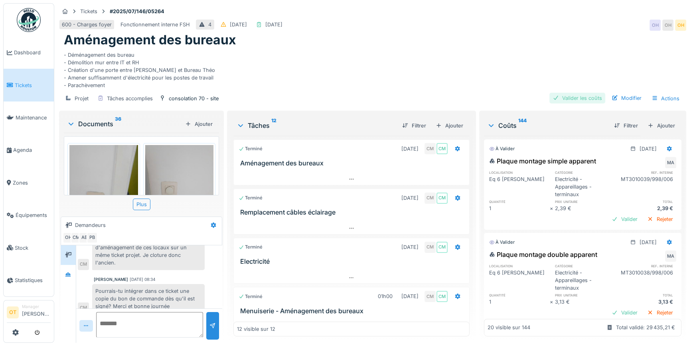
click at [587, 99] on div "Valider les coûts" at bounding box center [578, 98] width 56 height 11
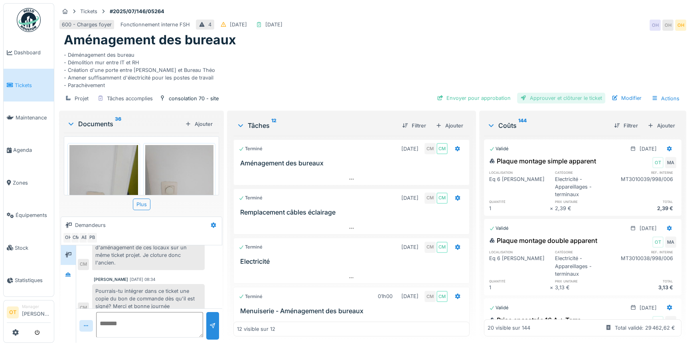
click at [559, 97] on div "Approuver et clôturer le ticket" at bounding box center [561, 98] width 88 height 11
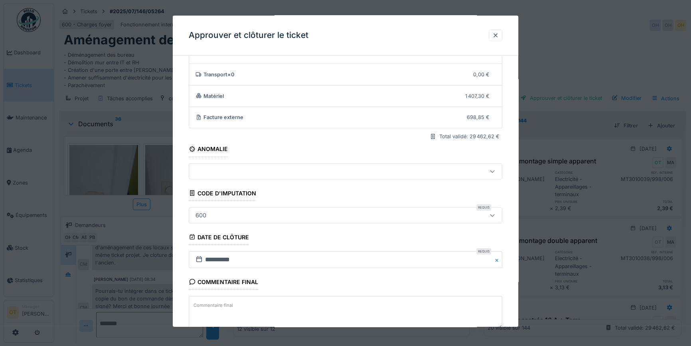
scroll to position [86, 0]
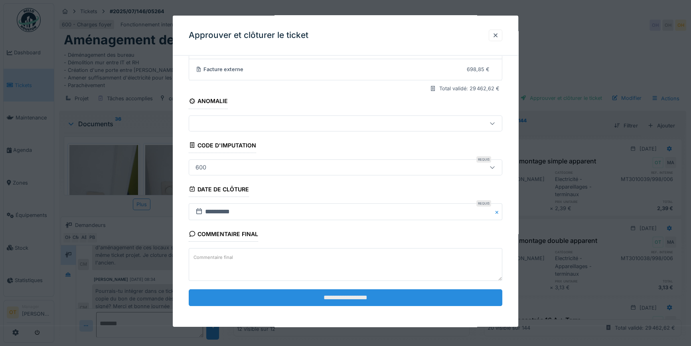
click at [397, 294] on input "**********" at bounding box center [346, 297] width 314 height 17
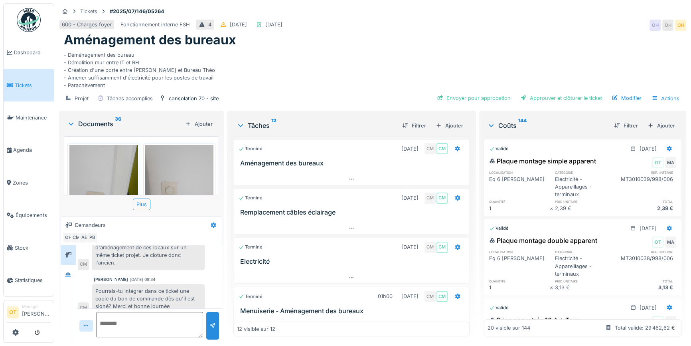
scroll to position [96, 0]
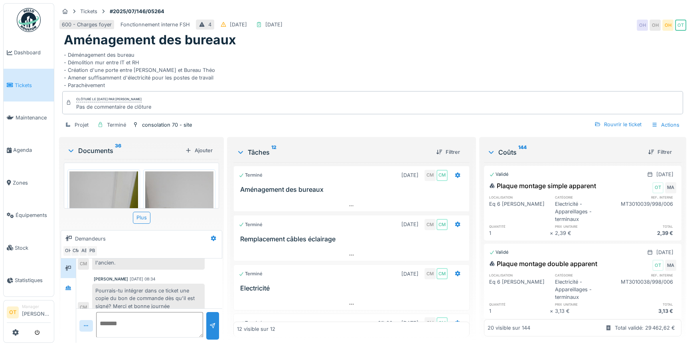
click at [691, 171] on html "Dashboard Tickets Maintenance [GEOGRAPHIC_DATA] Zones Équipements Stock Statist…" at bounding box center [345, 173] width 691 height 346
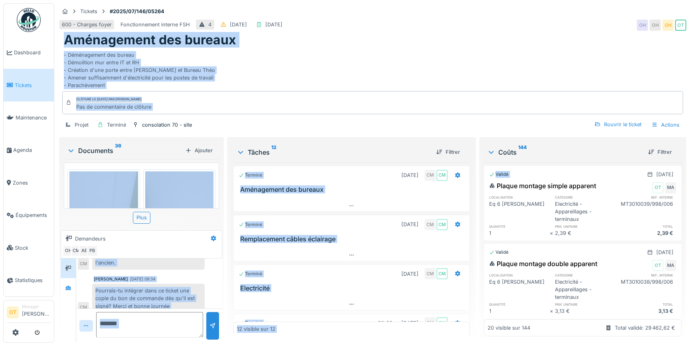
click at [367, 72] on div "- Déménagement des bureau - Démolition mur entre IT et RH - Création d'une port…" at bounding box center [373, 69] width 618 height 42
